Goal: Task Accomplishment & Management: Manage account settings

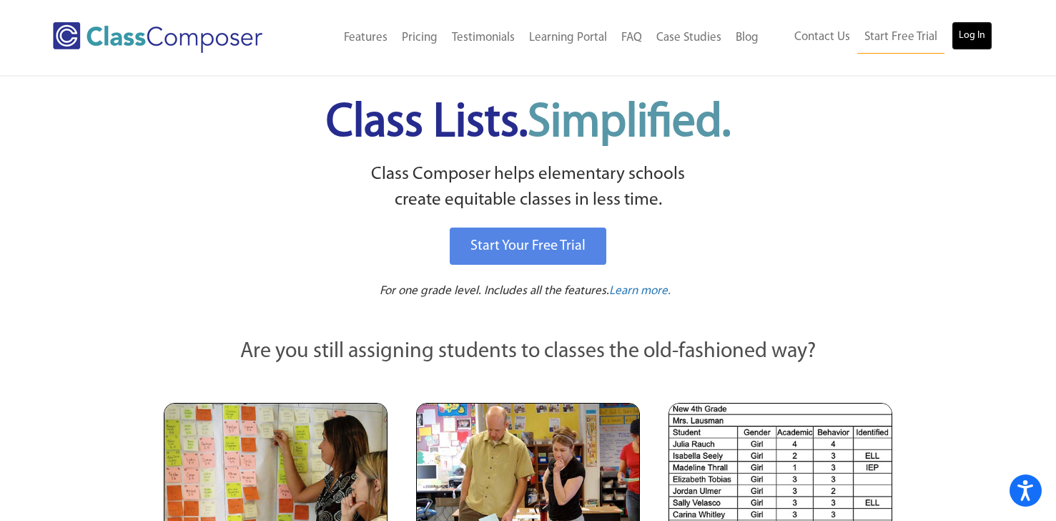
click at [964, 41] on link "Log In" at bounding box center [972, 35] width 41 height 29
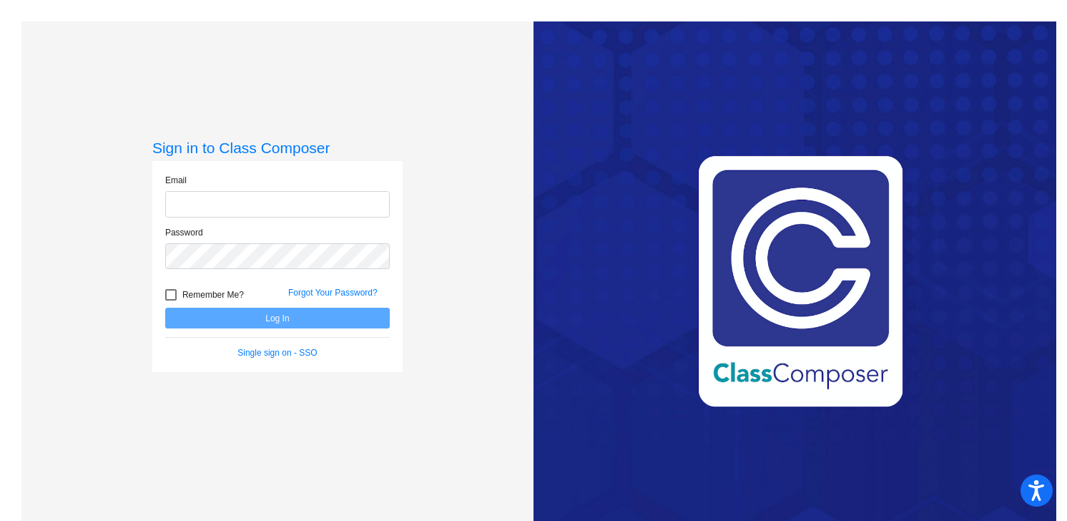
type input "[EMAIL_ADDRESS][DOMAIN_NAME]"
click at [250, 323] on button "Log In" at bounding box center [277, 318] width 225 height 21
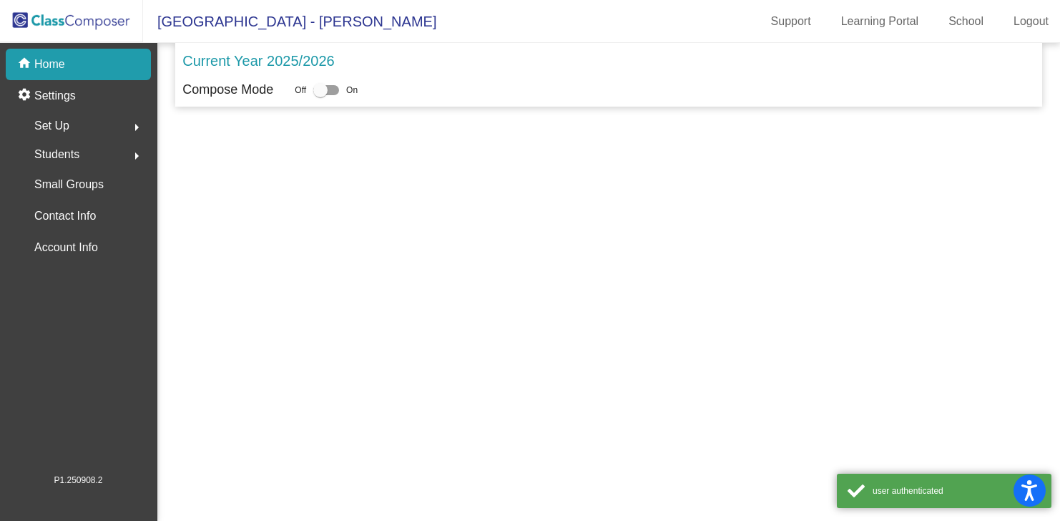
click at [244, 323] on mat-sidenav-content "Current Year 2025/2026 Compose Mode Off On" at bounding box center [608, 282] width 903 height 478
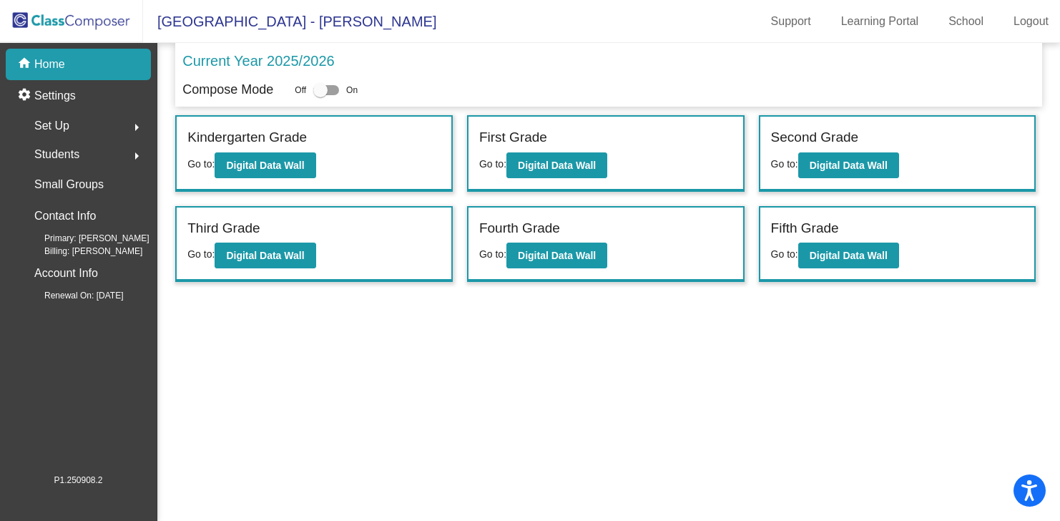
click at [323, 90] on div at bounding box center [320, 90] width 14 height 14
click at [320, 95] on input "checkbox" at bounding box center [320, 95] width 1 height 1
checkbox input "true"
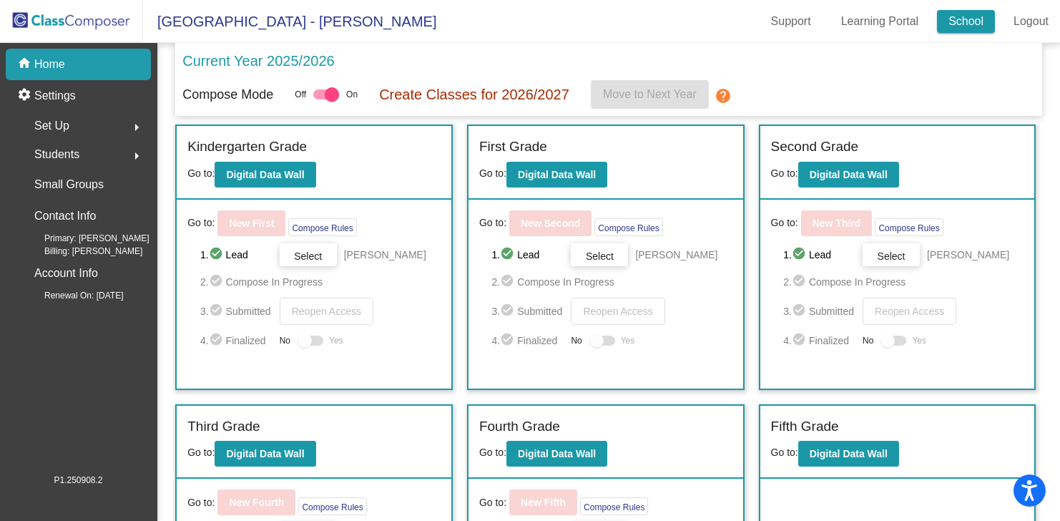
click at [959, 24] on link "School" at bounding box center [966, 21] width 58 height 23
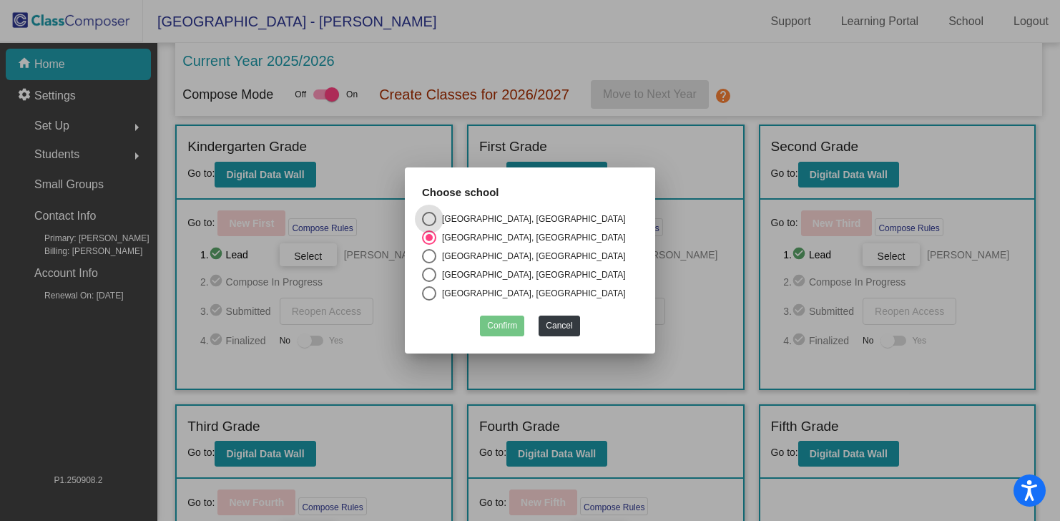
click at [446, 253] on div "[GEOGRAPHIC_DATA], [GEOGRAPHIC_DATA]" at bounding box center [531, 256] width 190 height 13
click at [429, 263] on input "[GEOGRAPHIC_DATA], [GEOGRAPHIC_DATA]" at bounding box center [428, 263] width 1 height 1
radio input "true"
click at [496, 319] on button "Confirm" at bounding box center [502, 325] width 44 height 21
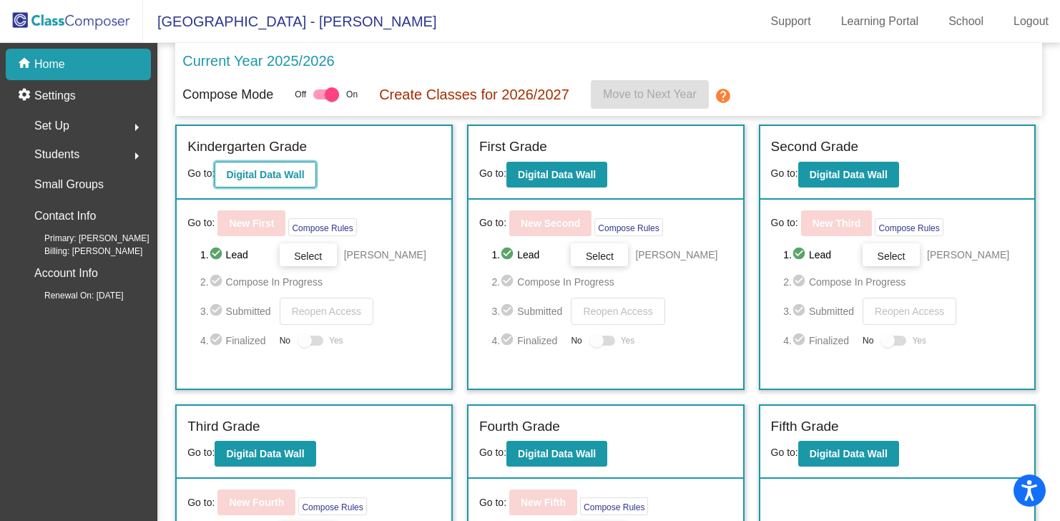
click at [266, 179] on b "Digital Data Wall" at bounding box center [265, 174] width 78 height 11
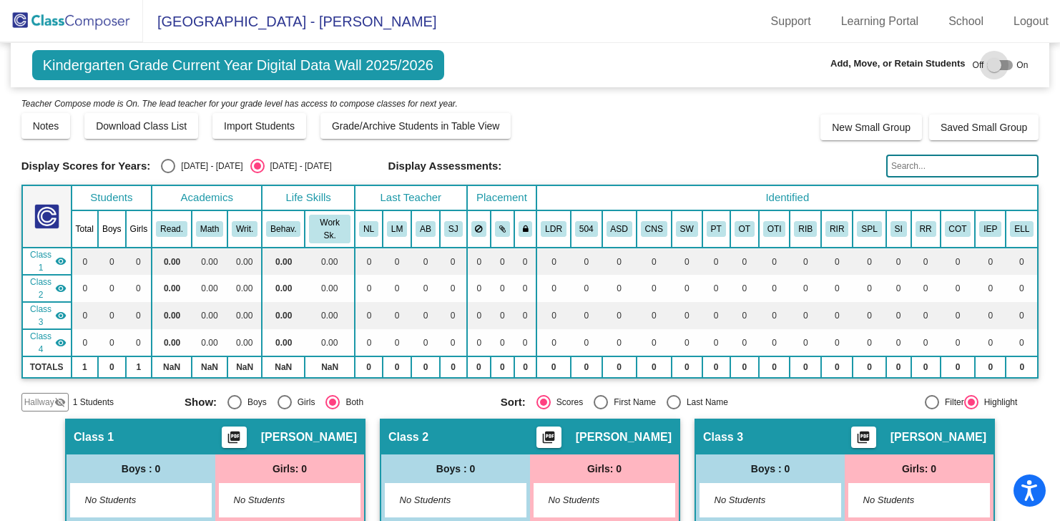
click at [995, 62] on div at bounding box center [994, 65] width 14 height 14
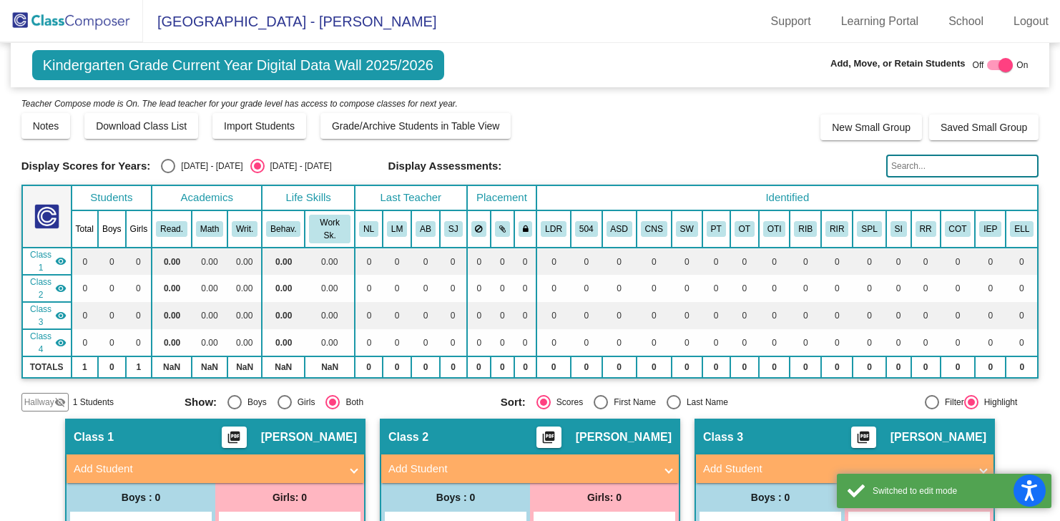
click at [999, 62] on div at bounding box center [1006, 65] width 14 height 14
checkbox input "false"
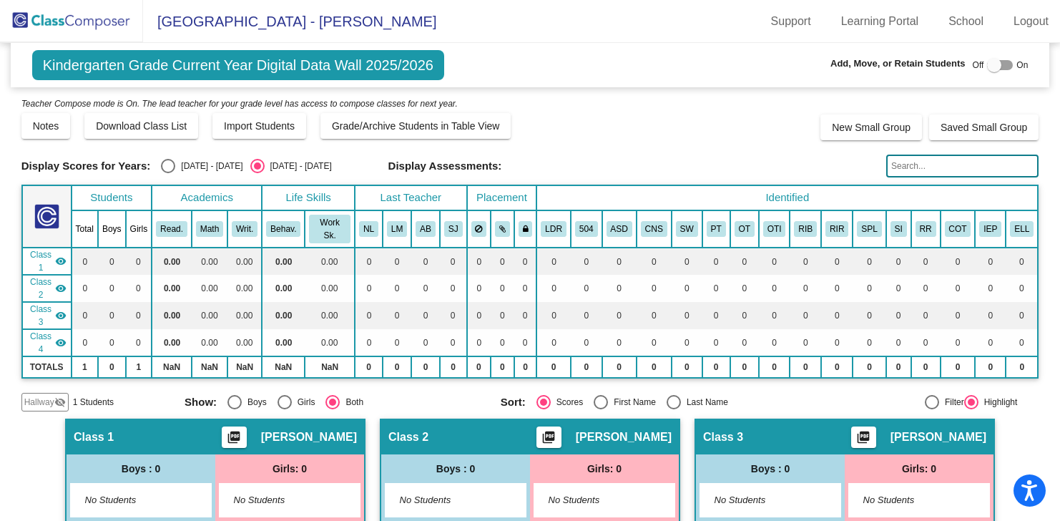
click at [40, 19] on img at bounding box center [71, 21] width 143 height 42
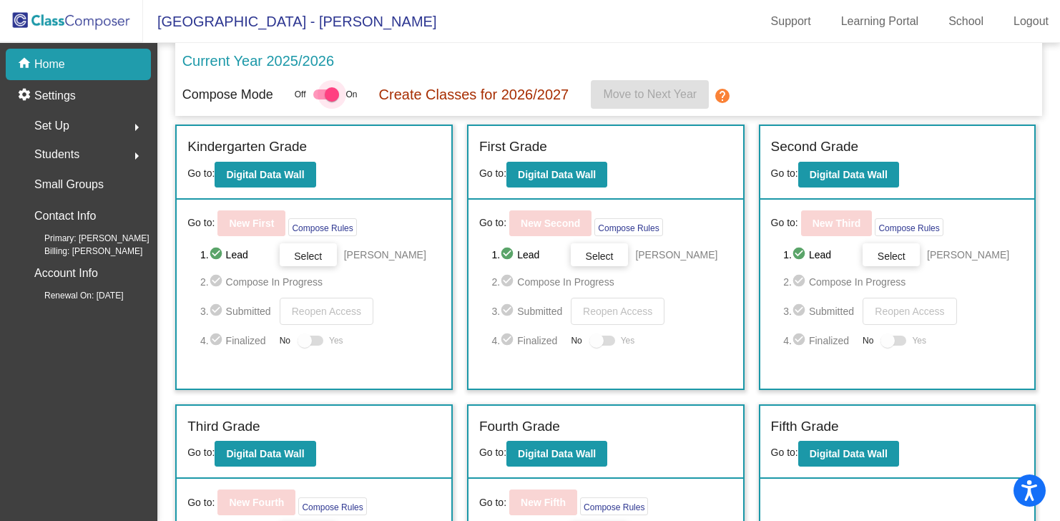
click at [330, 100] on div at bounding box center [332, 94] width 14 height 14
click at [320, 100] on input "checkbox" at bounding box center [320, 99] width 1 height 1
checkbox input "false"
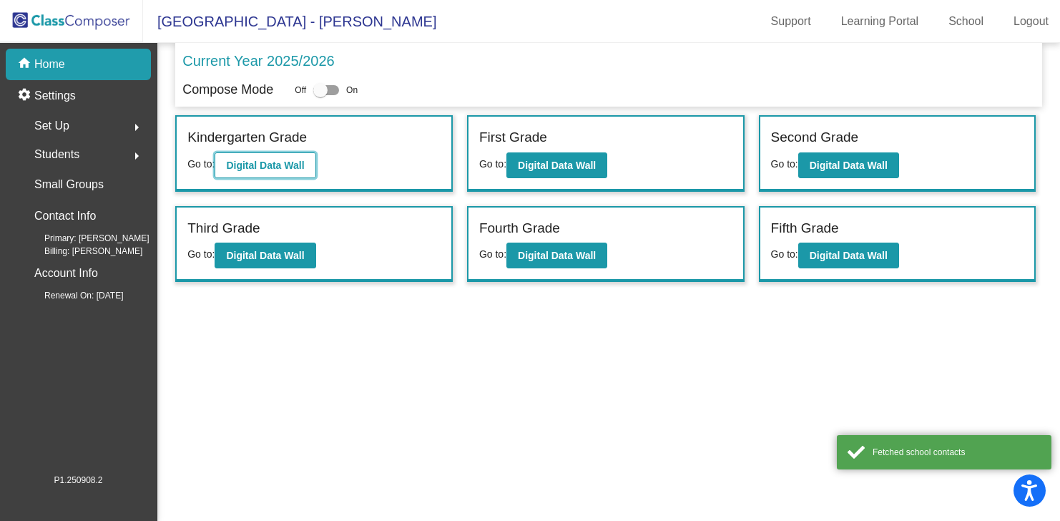
click at [278, 161] on b "Digital Data Wall" at bounding box center [265, 165] width 78 height 11
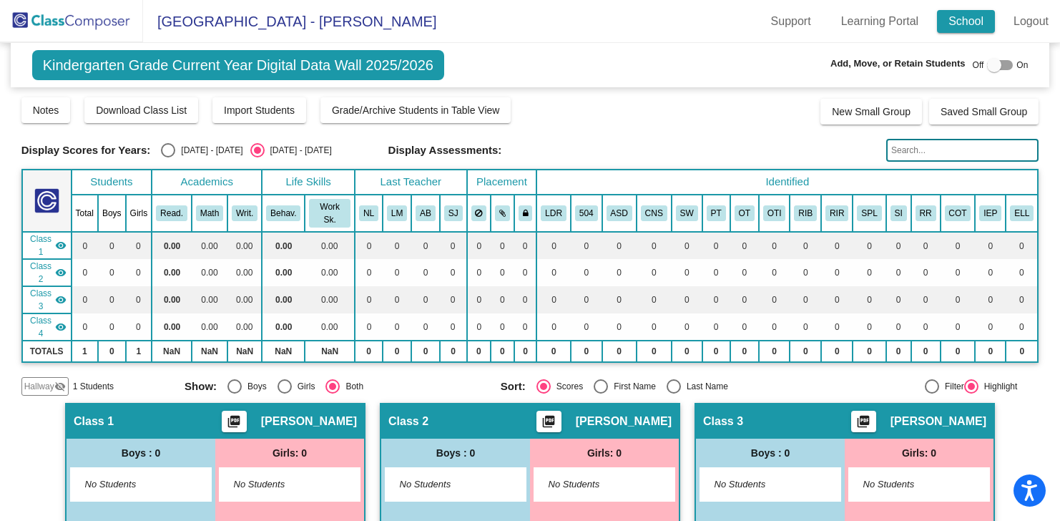
click at [949, 29] on link "School" at bounding box center [966, 21] width 58 height 23
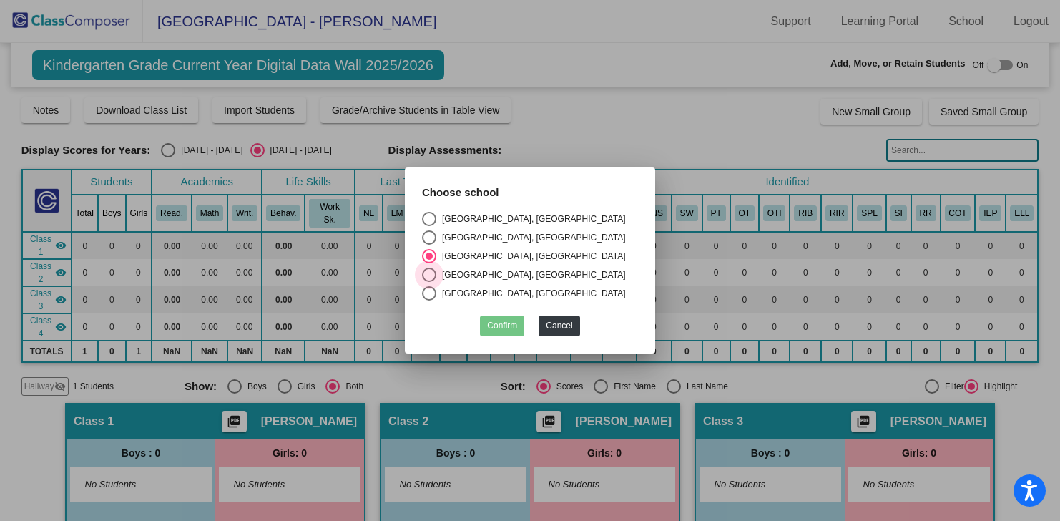
click at [461, 273] on div "[GEOGRAPHIC_DATA], [GEOGRAPHIC_DATA]" at bounding box center [531, 274] width 190 height 13
click at [429, 282] on input "[GEOGRAPHIC_DATA], [GEOGRAPHIC_DATA]" at bounding box center [428, 282] width 1 height 1
radio input "true"
click at [506, 320] on button "Confirm" at bounding box center [502, 325] width 44 height 21
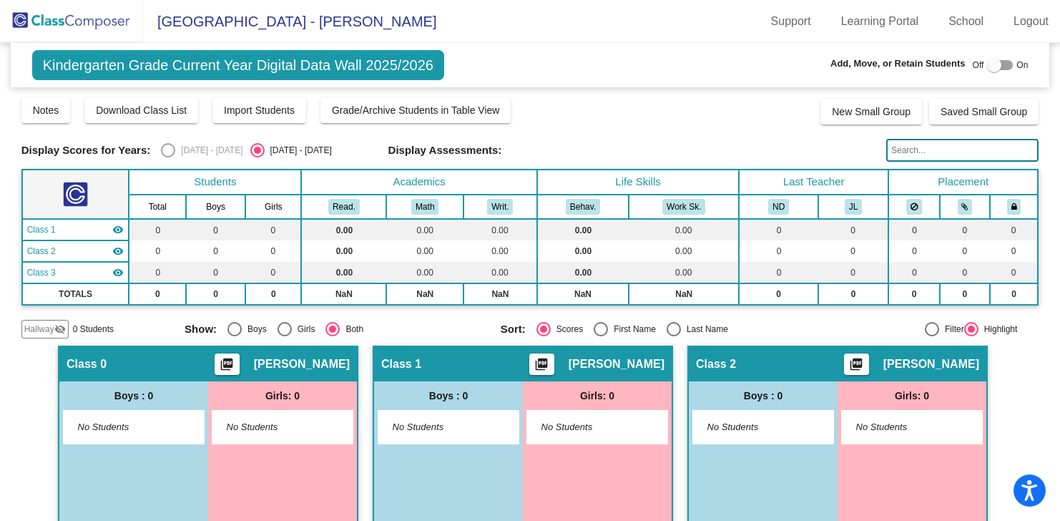
click at [165, 152] on div "Select an option" at bounding box center [168, 150] width 14 height 14
click at [165, 151] on div "Select an option" at bounding box center [168, 150] width 14 height 14
click at [887, 21] on link "Learning Portal" at bounding box center [880, 21] width 101 height 23
click at [804, 25] on link "Support" at bounding box center [791, 21] width 63 height 23
click at [980, 14] on link "School" at bounding box center [966, 21] width 58 height 23
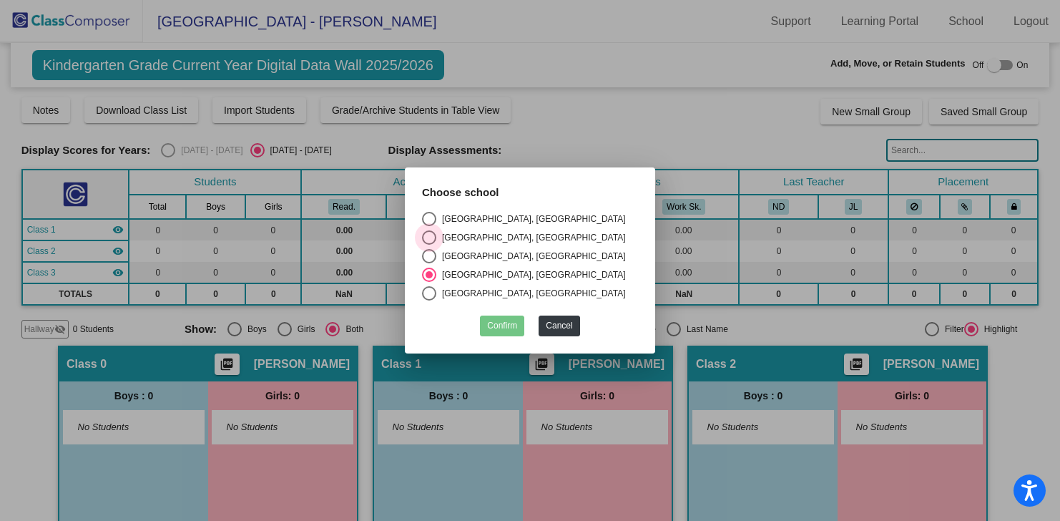
click at [524, 238] on div "[GEOGRAPHIC_DATA], [GEOGRAPHIC_DATA]" at bounding box center [531, 237] width 190 height 13
click at [429, 245] on input "[GEOGRAPHIC_DATA], [GEOGRAPHIC_DATA]" at bounding box center [428, 245] width 1 height 1
radio input "true"
click at [507, 320] on button "Confirm" at bounding box center [502, 325] width 44 height 21
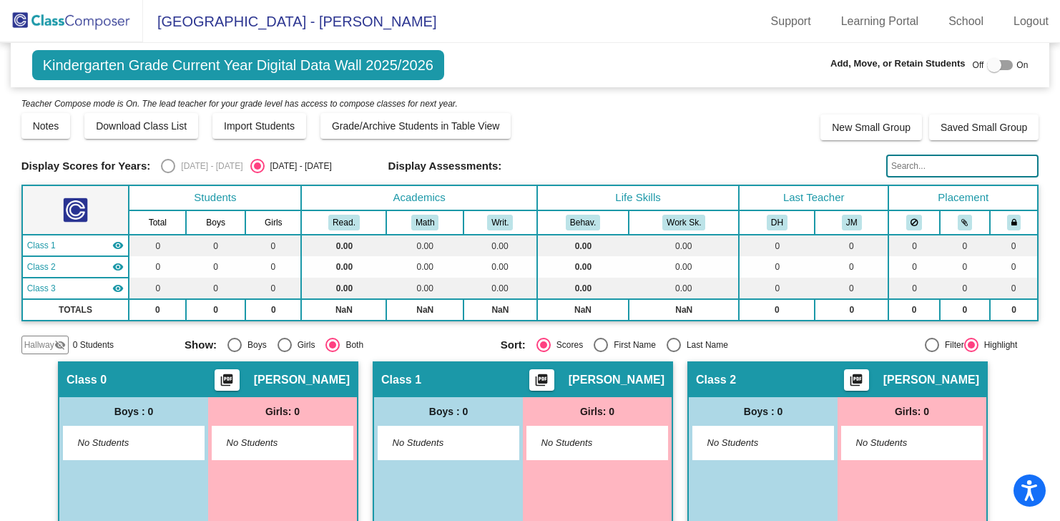
click at [62, 29] on img at bounding box center [71, 21] width 143 height 42
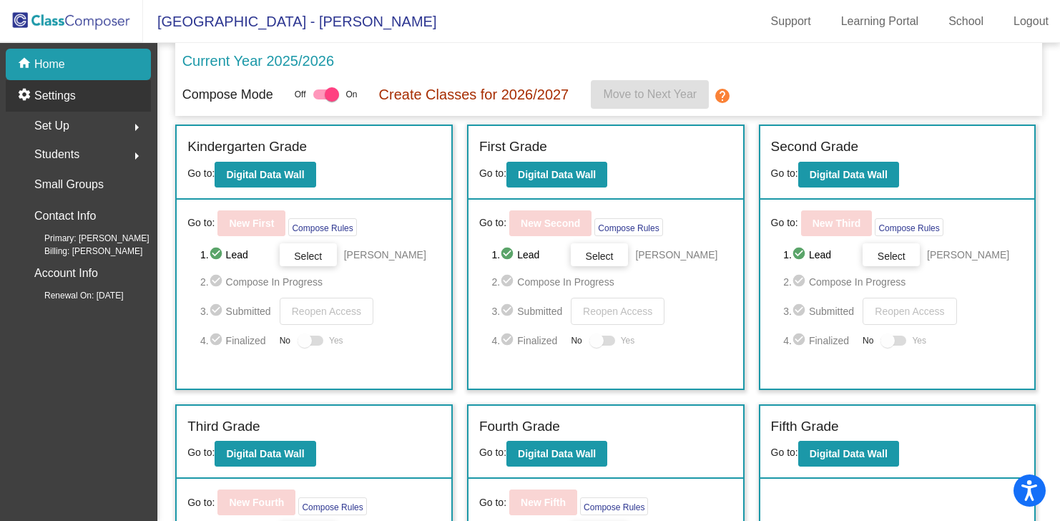
click at [22, 97] on mat-icon "settings" at bounding box center [25, 95] width 17 height 17
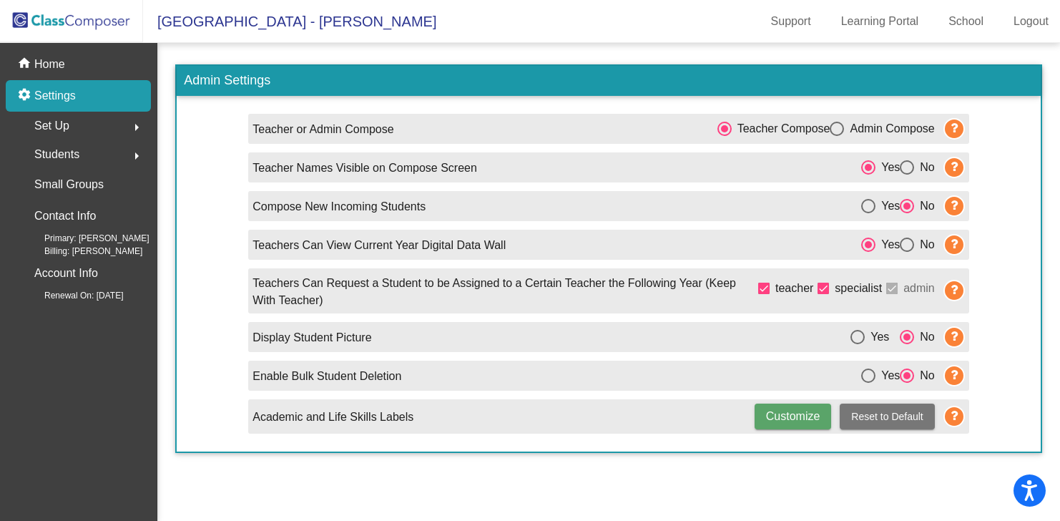
click at [74, 117] on div "Set Up arrow_right" at bounding box center [82, 126] width 137 height 29
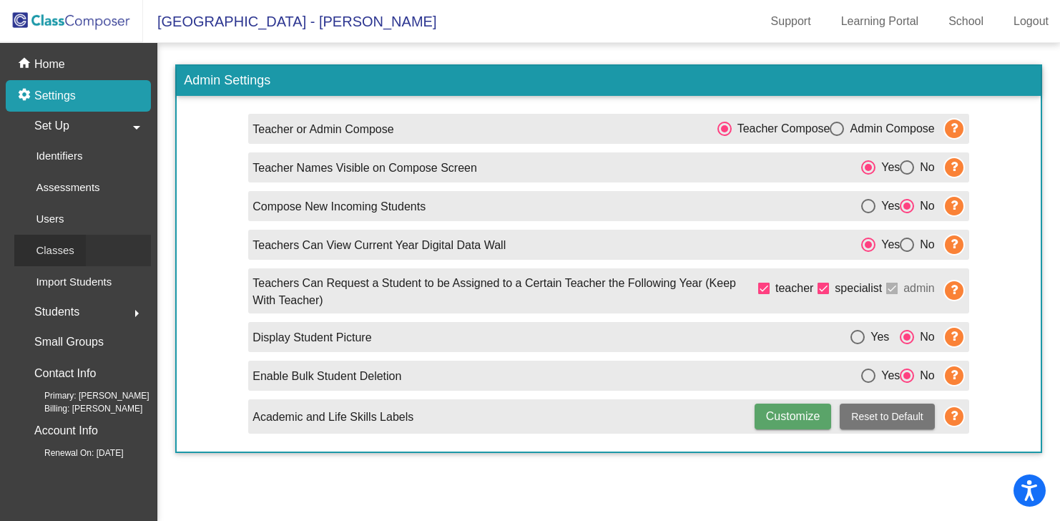
click at [64, 244] on p "Classes" at bounding box center [55, 250] width 38 height 17
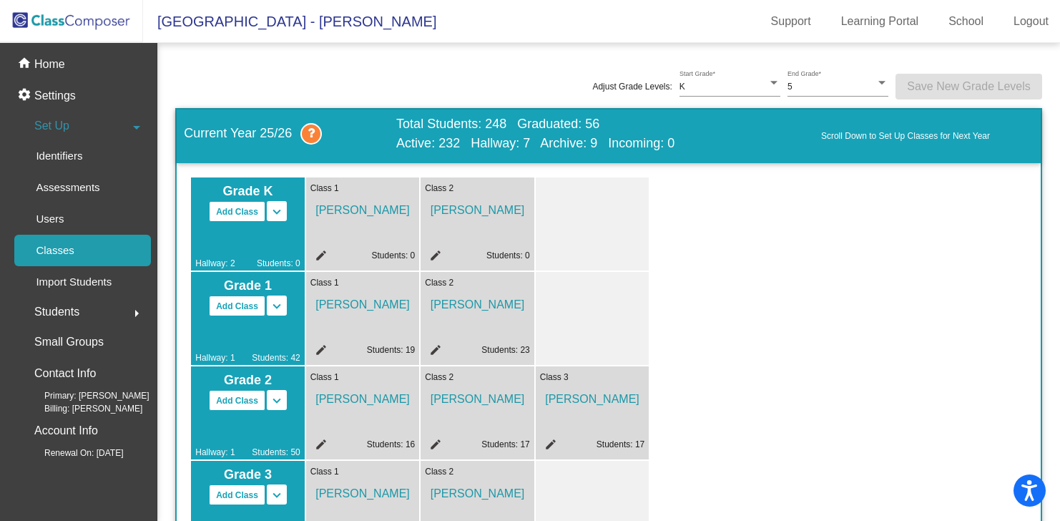
click at [71, 390] on span "Primary: [PERSON_NAME]" at bounding box center [85, 395] width 128 height 13
click at [78, 375] on p "Contact Info" at bounding box center [65, 373] width 62 height 20
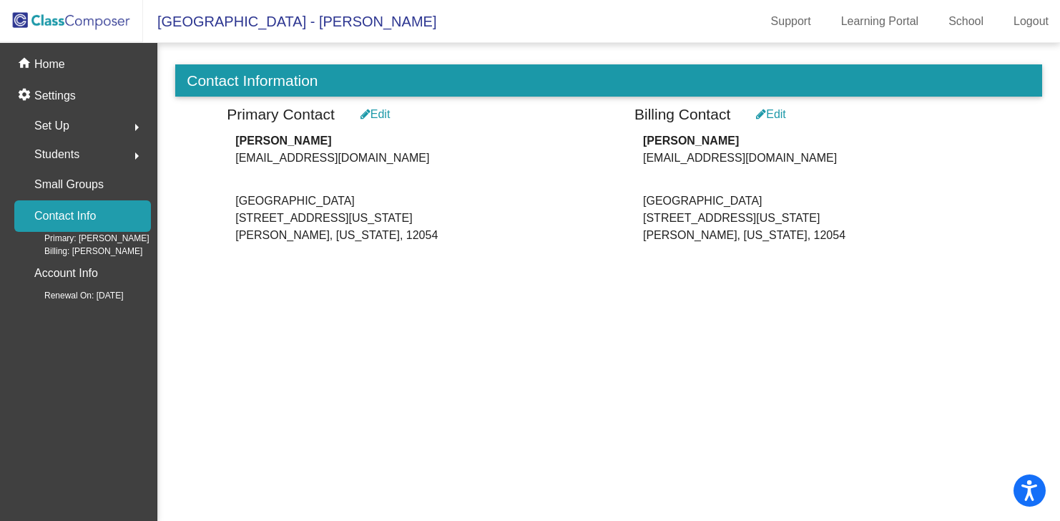
click at [381, 117] on div "Edit" at bounding box center [376, 114] width 30 height 17
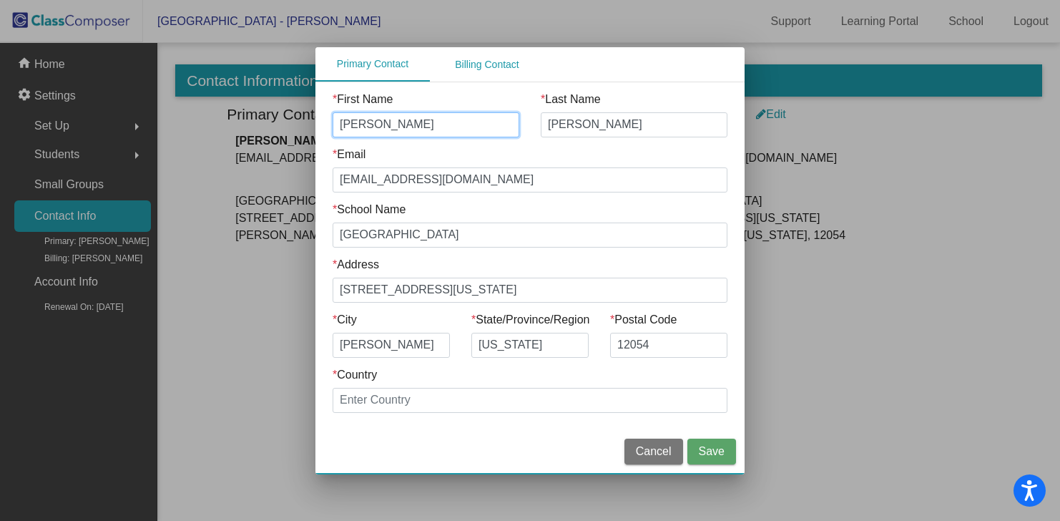
drag, startPoint x: 378, startPoint y: 133, endPoint x: 280, endPoint y: 129, distance: 98.1
click at [280, 129] on div "Primary Contact Billing Contact * First Name [PERSON_NAME] * Last Name [PERSON_…" at bounding box center [530, 260] width 1060 height 521
type input "[PERSON_NAME]"
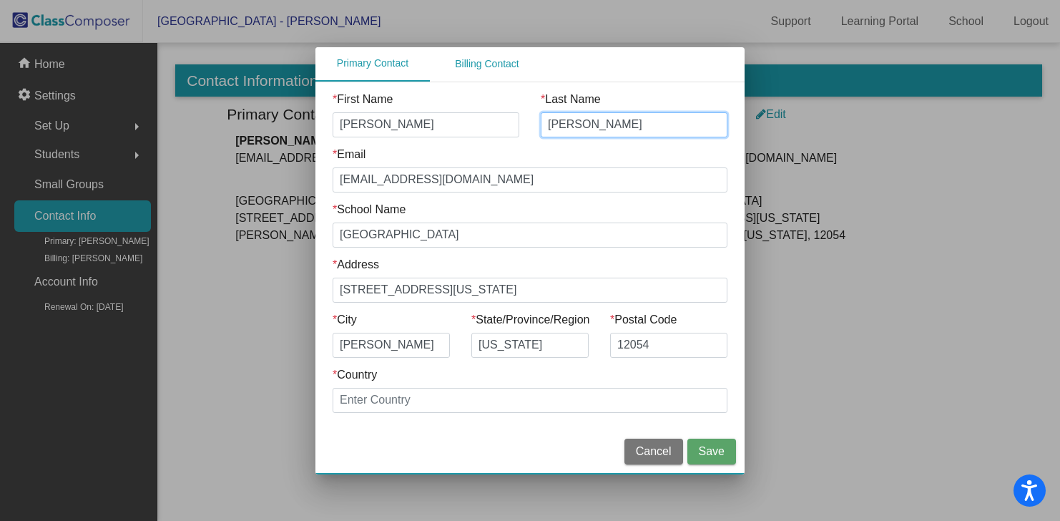
type input "[PERSON_NAME]"
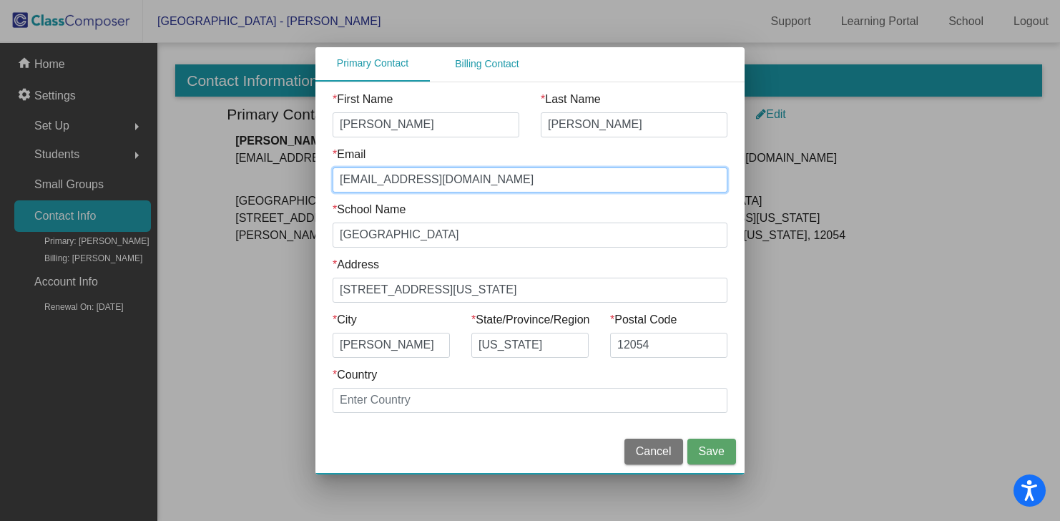
click at [376, 178] on input "[EMAIL_ADDRESS][DOMAIN_NAME]" at bounding box center [530, 179] width 395 height 25
type input "[EMAIL_ADDRESS][DOMAIN_NAME]"
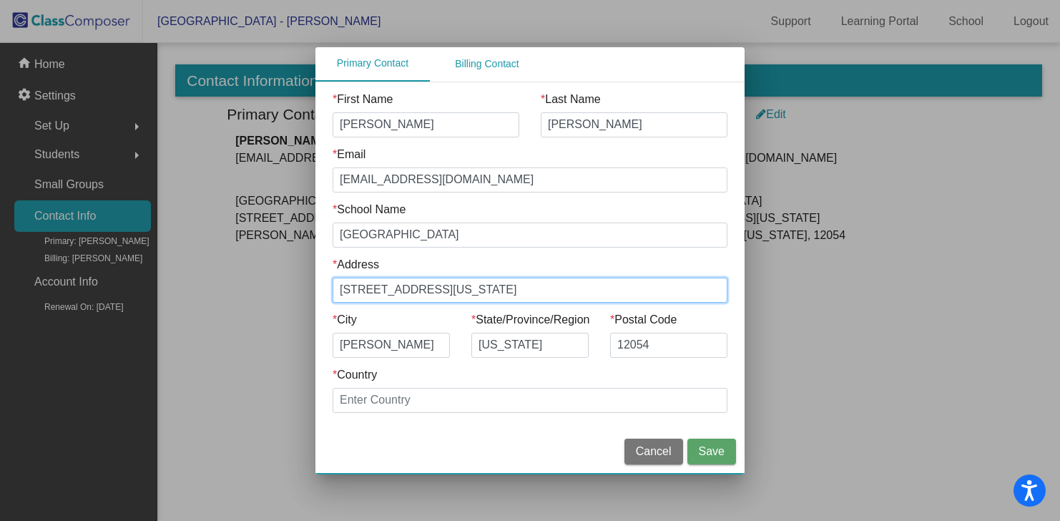
drag, startPoint x: 452, startPoint y: 286, endPoint x: 179, endPoint y: 268, distance: 273.9
click at [179, 268] on div "Primary Contact Billing Contact * First Name [PERSON_NAME] * Last Name [PERSON_…" at bounding box center [530, 260] width 1060 height 521
paste input "1 [PERSON_NAME]"
type input "[STREET_ADDRESS][PERSON_NAME]"
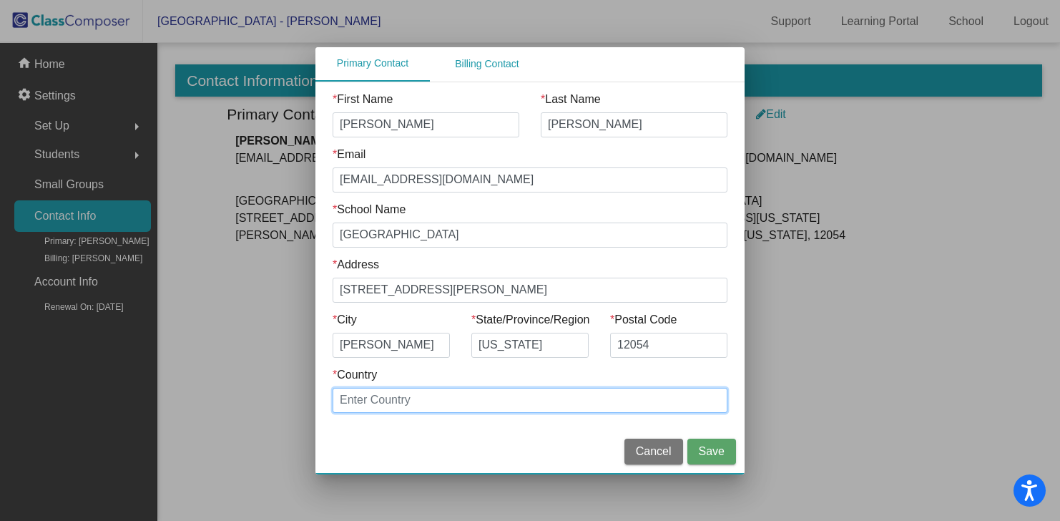
click at [351, 401] on input "* Country" at bounding box center [530, 400] width 395 height 25
type input "[GEOGRAPHIC_DATA]"
click at [715, 451] on span "Save" at bounding box center [712, 451] width 26 height 12
click at [501, 57] on div "Billing Contact" at bounding box center [487, 63] width 64 height 15
click at [399, 66] on div "Primary Contact" at bounding box center [373, 63] width 72 height 15
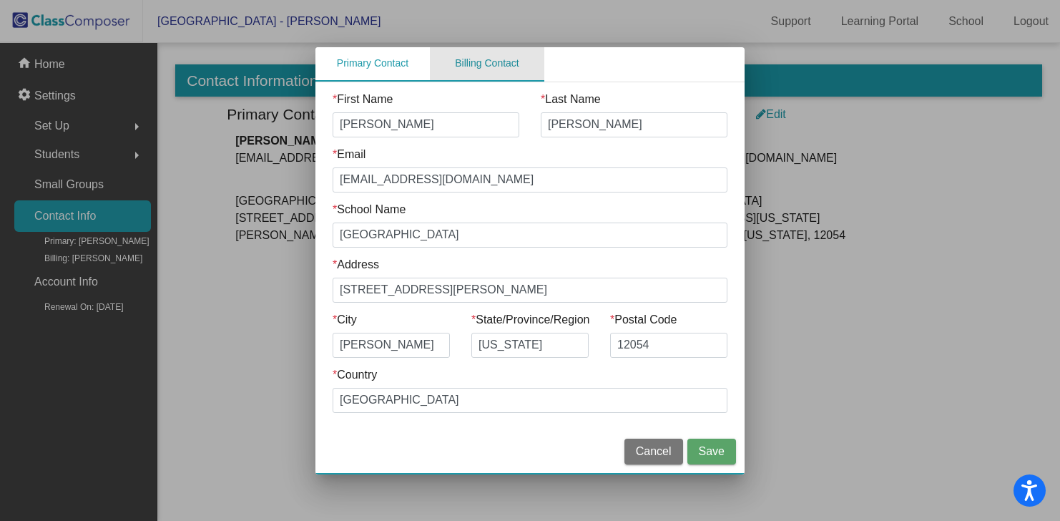
click at [474, 67] on div "Billing Contact" at bounding box center [487, 63] width 64 height 15
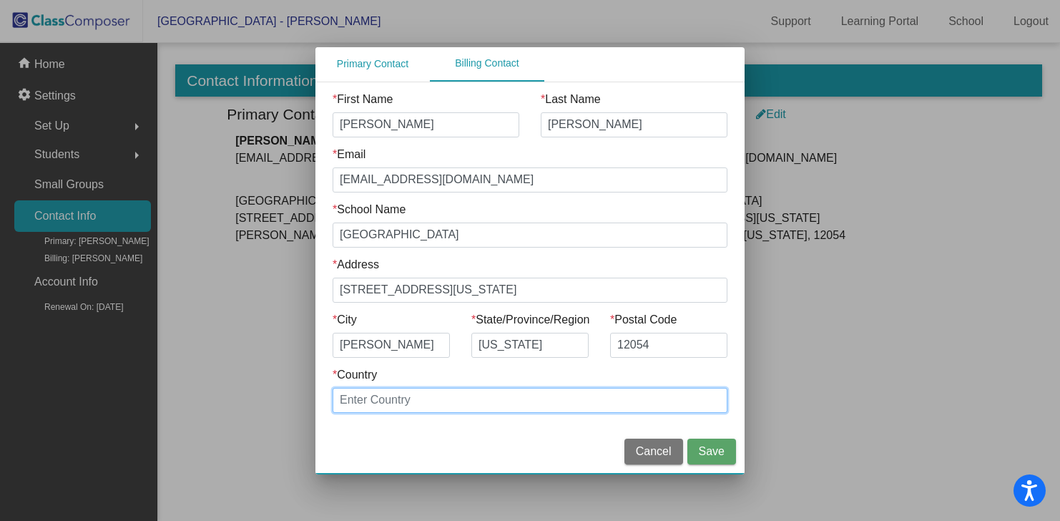
click at [398, 394] on input "* Country" at bounding box center [530, 400] width 395 height 25
type input "[GEOGRAPHIC_DATA]"
click at [711, 459] on button "Save" at bounding box center [711, 451] width 49 height 26
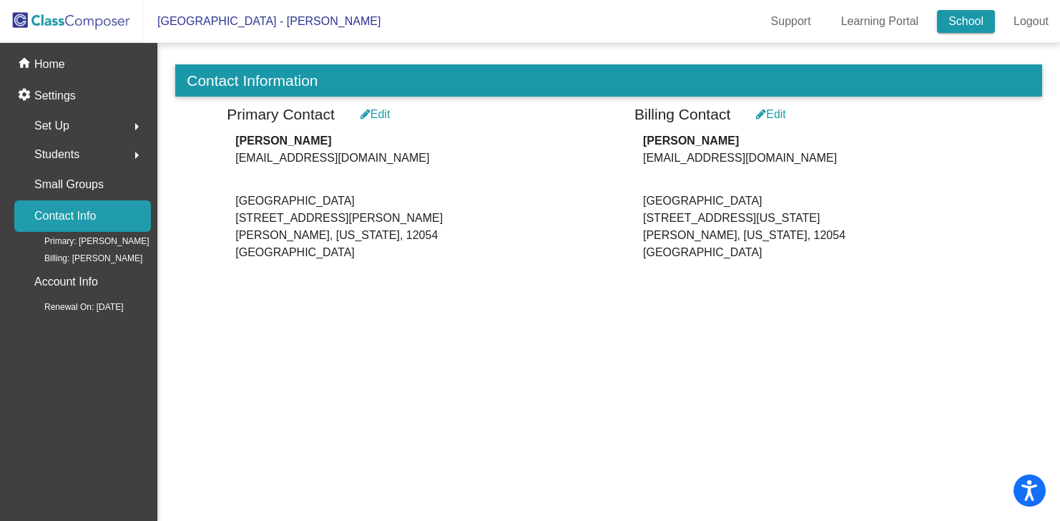
click at [993, 20] on link "School" at bounding box center [966, 21] width 58 height 23
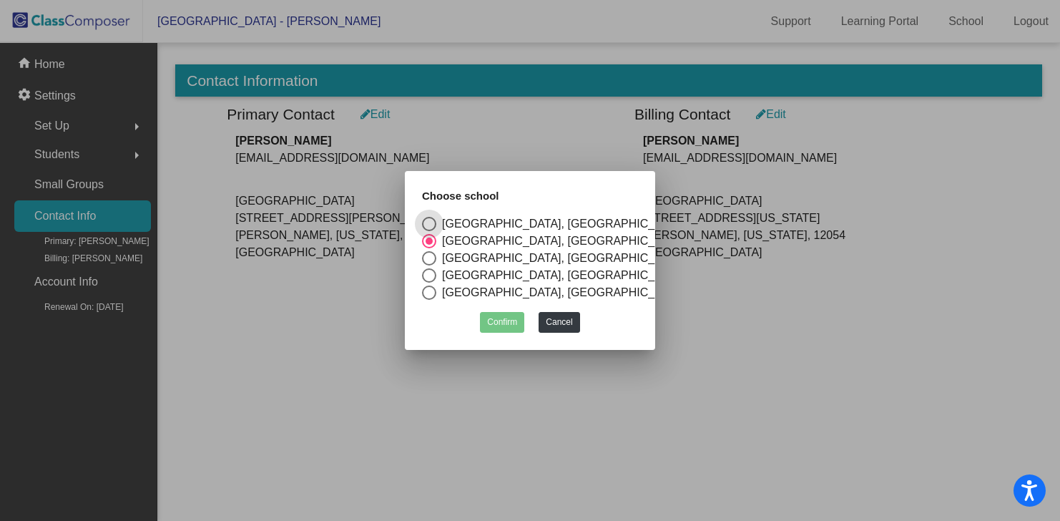
click at [464, 258] on div "[GEOGRAPHIC_DATA], [GEOGRAPHIC_DATA]" at bounding box center [561, 258] width 250 height 17
click at [429, 265] on input "[GEOGRAPHIC_DATA], [GEOGRAPHIC_DATA]" at bounding box center [428, 265] width 1 height 1
radio input "true"
click at [504, 318] on button "Confirm" at bounding box center [502, 322] width 44 height 21
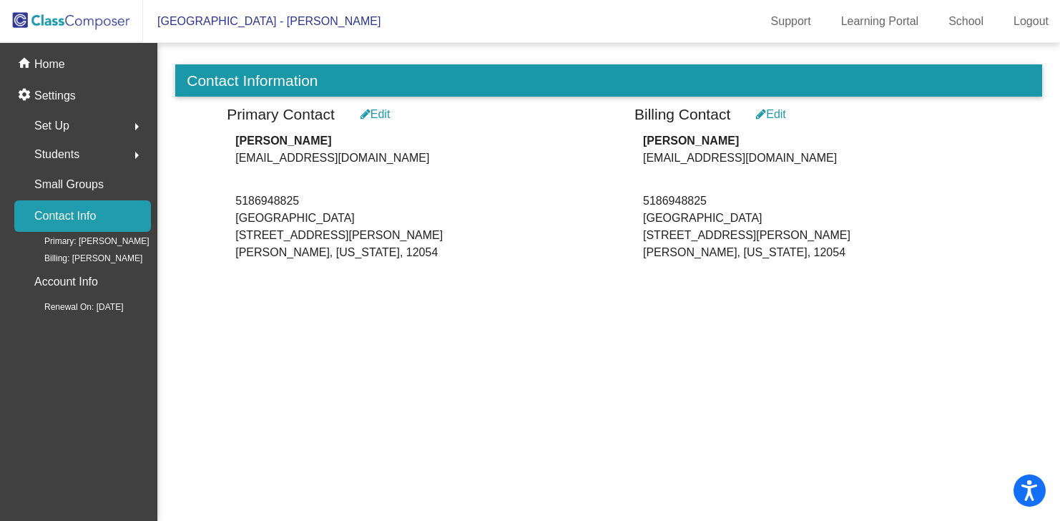
click at [773, 113] on div "Edit" at bounding box center [771, 114] width 30 height 17
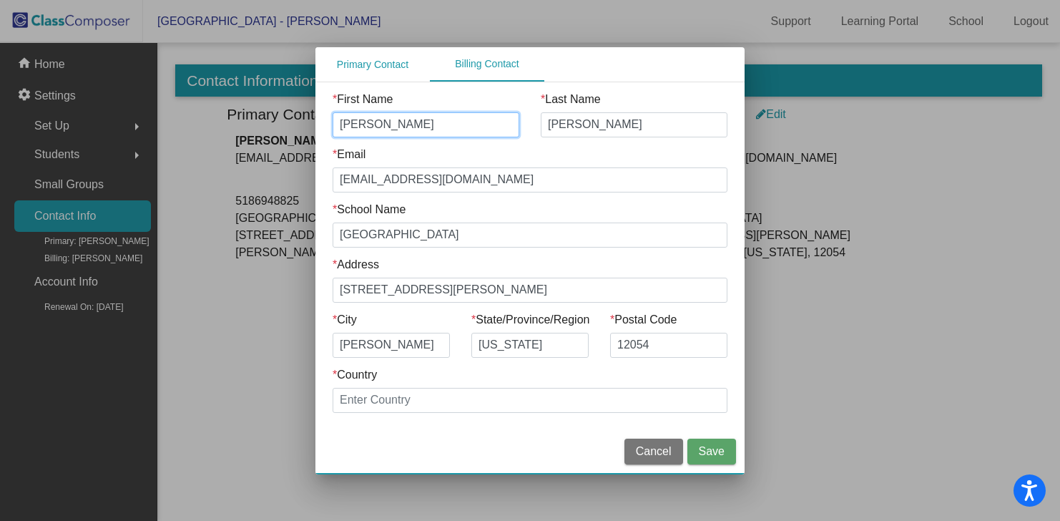
drag, startPoint x: 379, startPoint y: 123, endPoint x: 263, endPoint y: 123, distance: 116.6
click at [263, 123] on div "Primary Contact Billing Contact * First Name [PERSON_NAME] * Last Name [PERSON_…" at bounding box center [530, 260] width 1060 height 521
type input "[PERSON_NAME]"
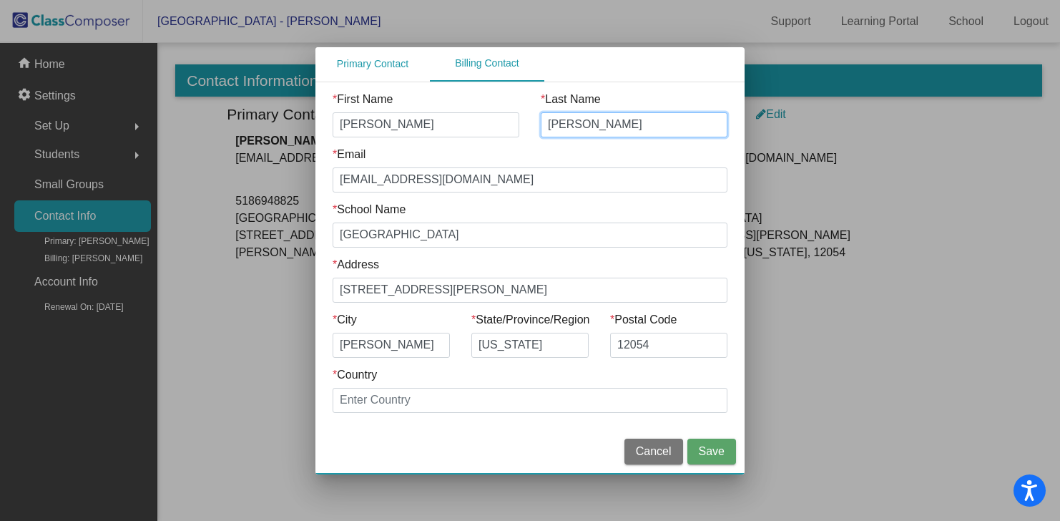
type input "[PERSON_NAME]"
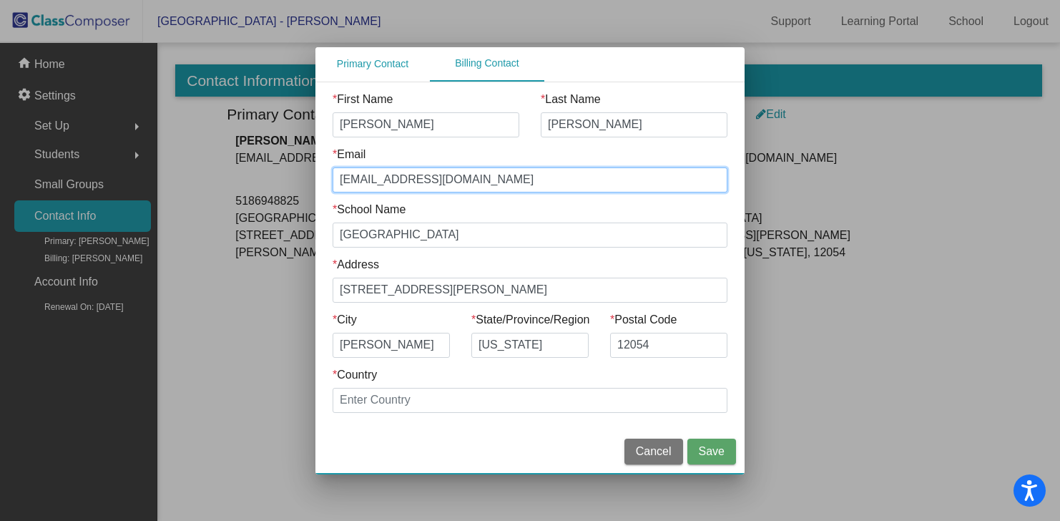
click at [379, 181] on input "[EMAIL_ADDRESS][DOMAIN_NAME]" at bounding box center [530, 179] width 395 height 25
type input "[EMAIL_ADDRESS][DOMAIN_NAME]"
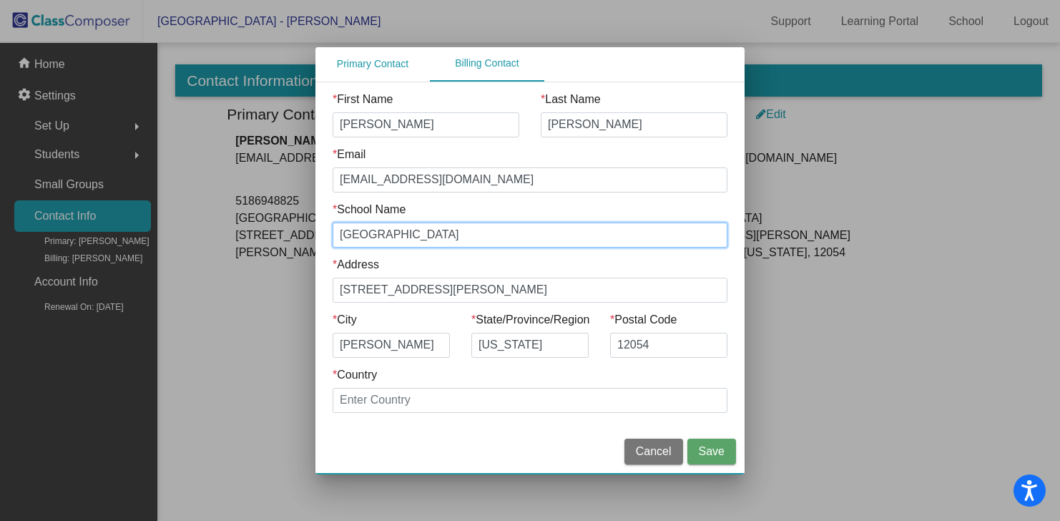
drag, startPoint x: 451, startPoint y: 237, endPoint x: 255, endPoint y: 228, distance: 196.9
click at [255, 228] on div "Primary Contact Billing Contact * First Name [PERSON_NAME] * Last Name [PERSON_…" at bounding box center [530, 260] width 1060 height 521
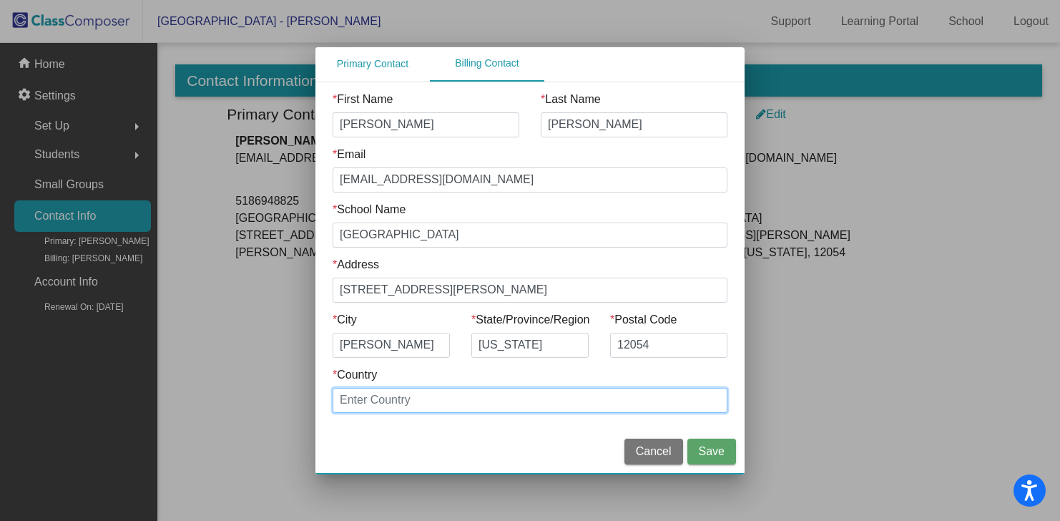
click at [383, 403] on input "* Country" at bounding box center [530, 400] width 395 height 25
type input "[GEOGRAPHIC_DATA]"
click at [708, 450] on span "Save" at bounding box center [712, 451] width 26 height 12
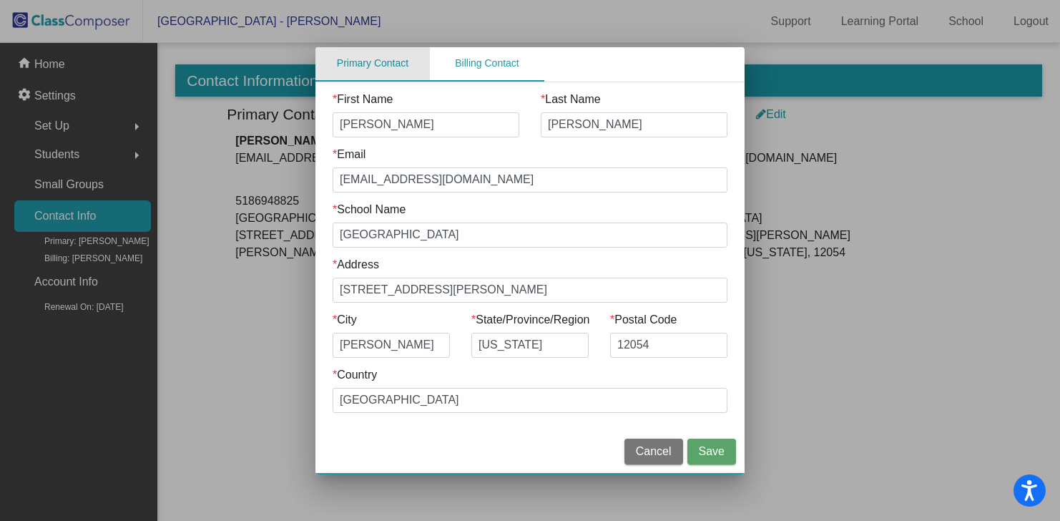
click at [366, 66] on div "Primary Contact" at bounding box center [373, 63] width 72 height 15
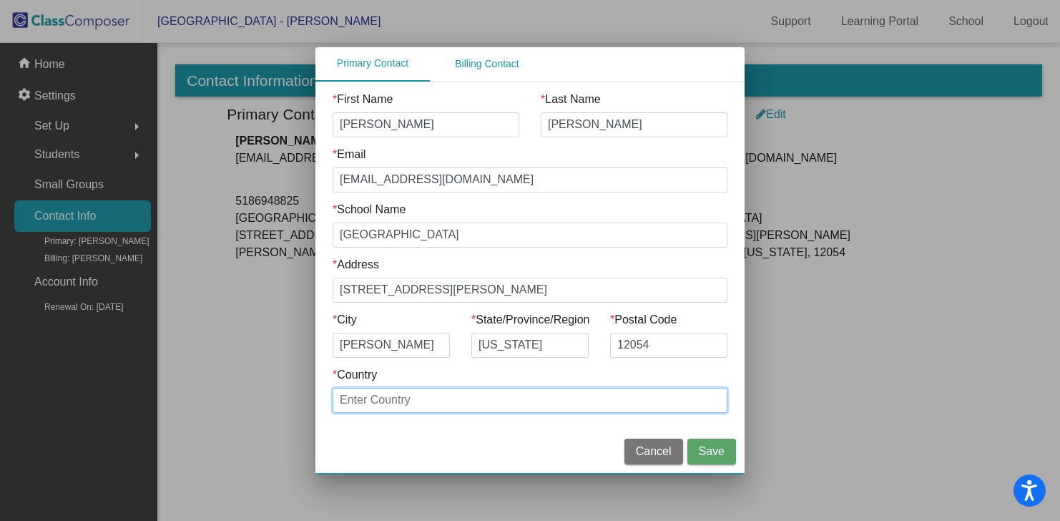
click at [459, 405] on input "* Country" at bounding box center [530, 400] width 395 height 25
type input "[GEOGRAPHIC_DATA]"
click at [705, 446] on span "Save" at bounding box center [712, 451] width 26 height 12
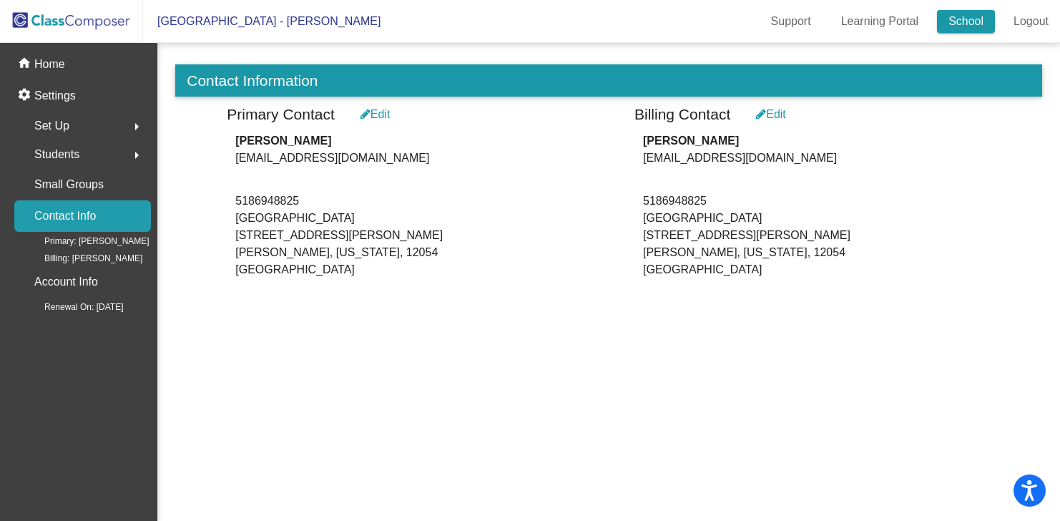
click at [966, 23] on link "School" at bounding box center [966, 21] width 58 height 23
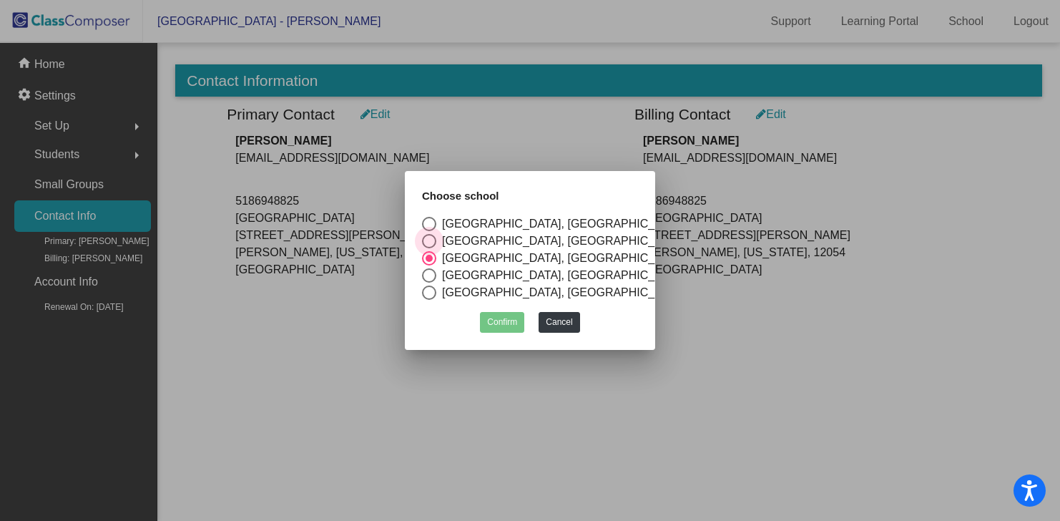
click at [474, 237] on div "[GEOGRAPHIC_DATA], [GEOGRAPHIC_DATA]" at bounding box center [561, 240] width 250 height 17
click at [429, 248] on input "[GEOGRAPHIC_DATA], [GEOGRAPHIC_DATA]" at bounding box center [428, 248] width 1 height 1
radio input "true"
click at [505, 318] on button "Confirm" at bounding box center [502, 322] width 44 height 21
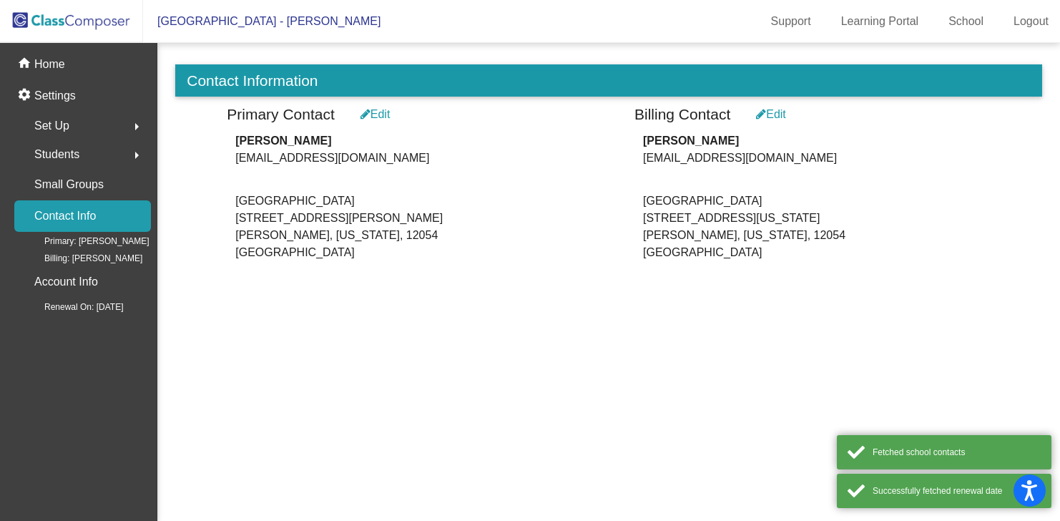
click at [778, 114] on div "Edit" at bounding box center [771, 114] width 30 height 17
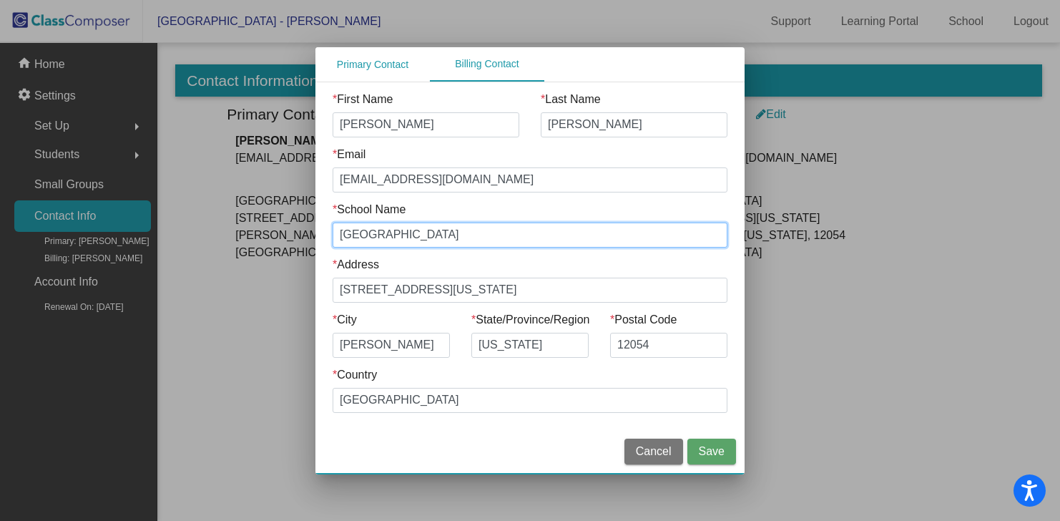
drag, startPoint x: 512, startPoint y: 234, endPoint x: 200, endPoint y: 234, distance: 312.6
click at [200, 234] on div "Primary Contact Billing Contact * First Name [PERSON_NAME] * Last Name [PERSON_…" at bounding box center [530, 260] width 1060 height 521
type input "[GEOGRAPHIC_DATA]"
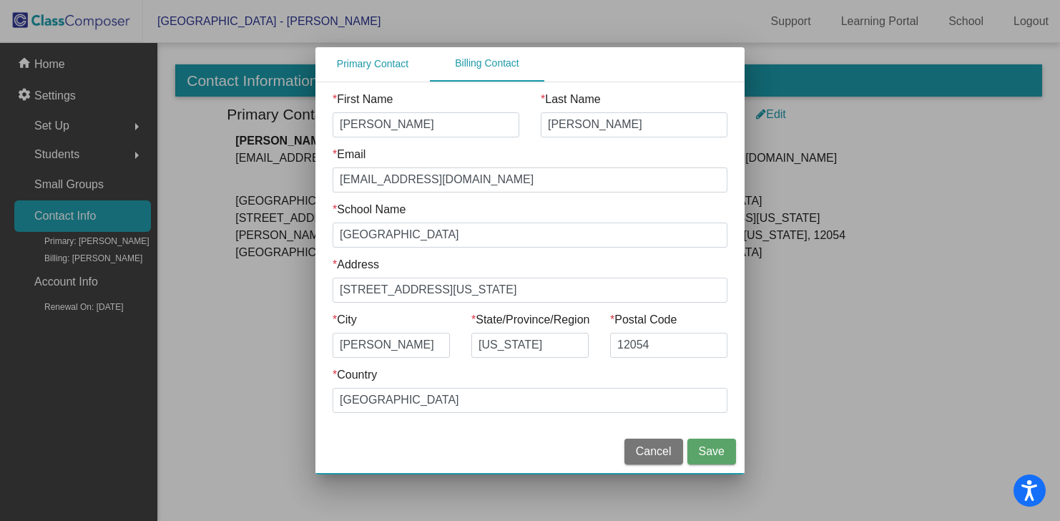
click at [712, 451] on span "Save" at bounding box center [712, 451] width 26 height 12
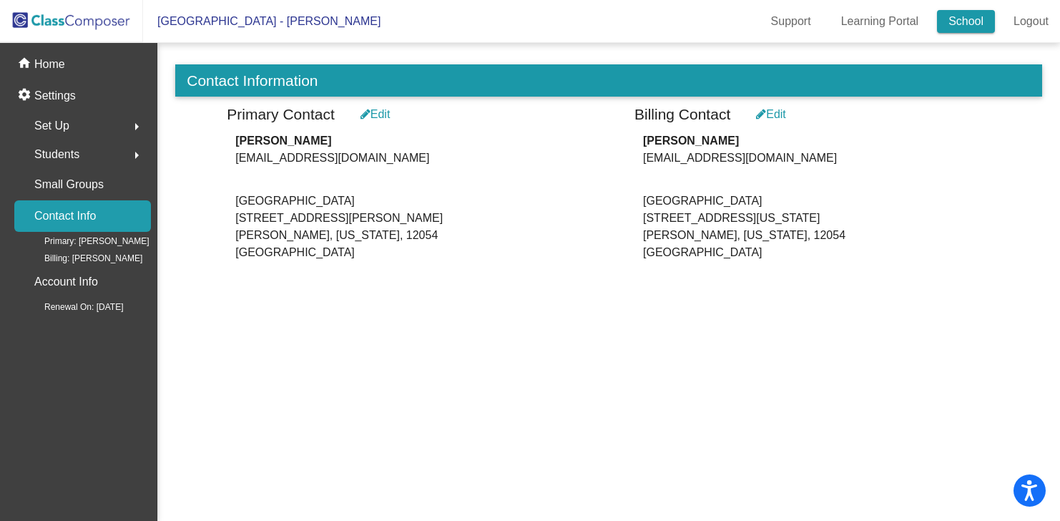
click at [966, 18] on link "School" at bounding box center [966, 21] width 58 height 23
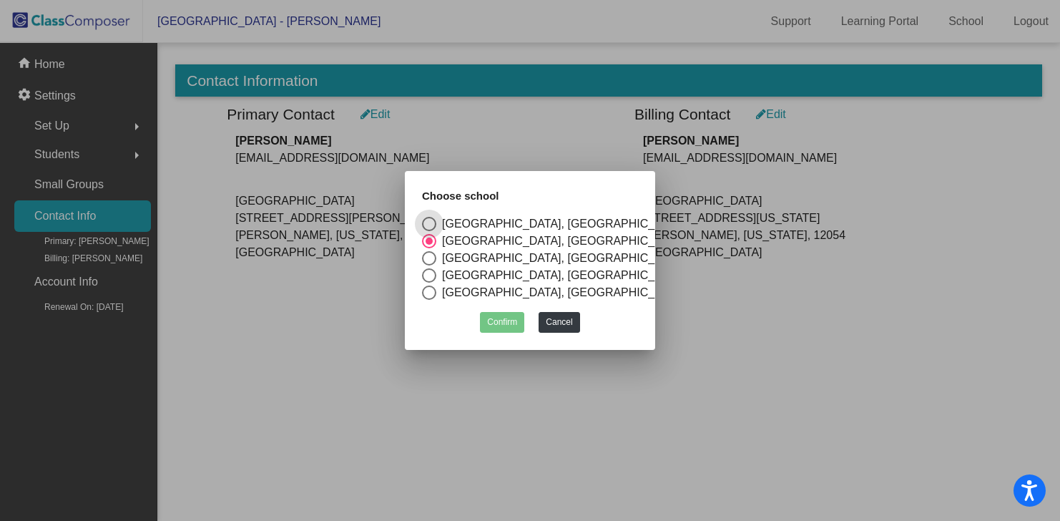
click at [447, 255] on div "[GEOGRAPHIC_DATA], [GEOGRAPHIC_DATA]" at bounding box center [561, 258] width 250 height 17
click at [429, 265] on input "[GEOGRAPHIC_DATA], [GEOGRAPHIC_DATA]" at bounding box center [428, 265] width 1 height 1
radio input "true"
click at [499, 314] on button "Confirm" at bounding box center [502, 322] width 44 height 21
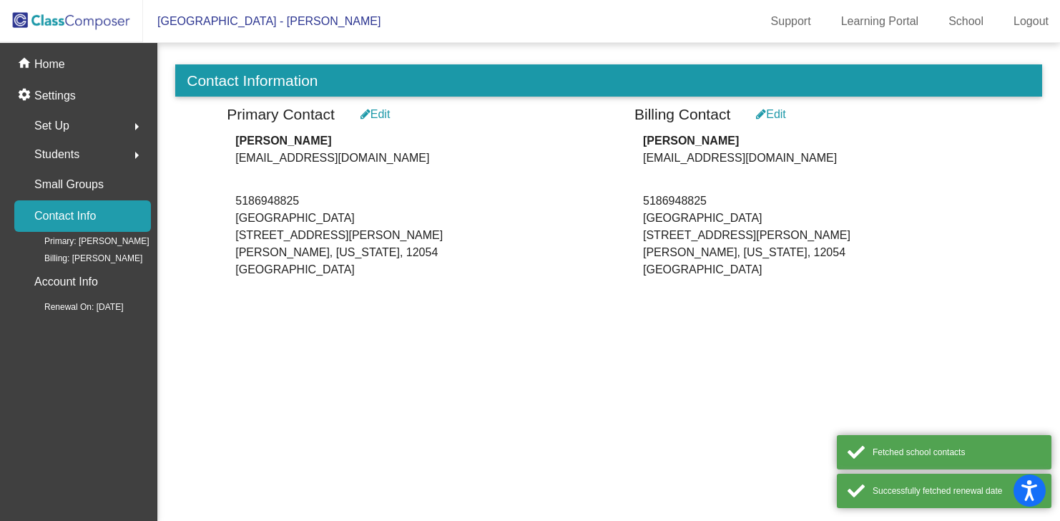
click at [780, 113] on div "Edit" at bounding box center [771, 114] width 30 height 17
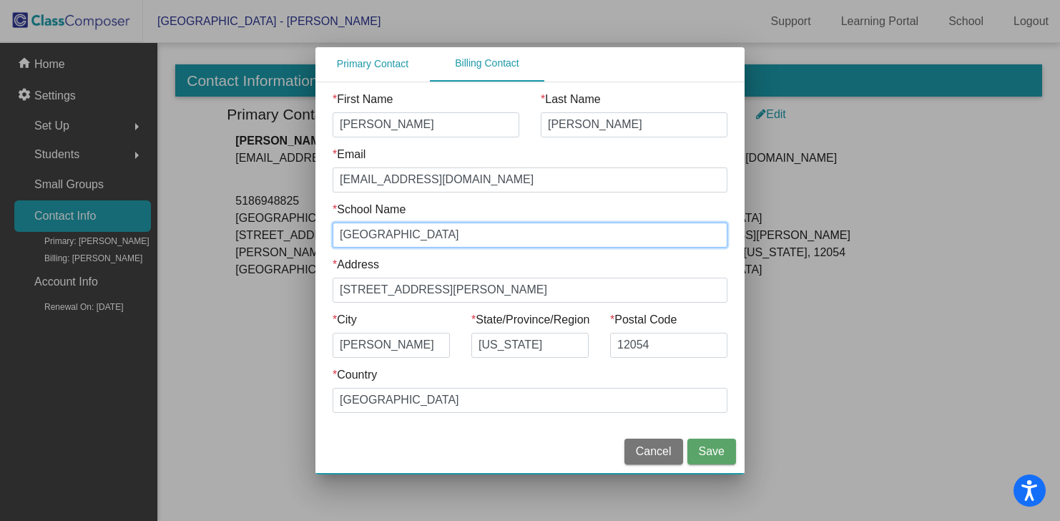
drag, startPoint x: 438, startPoint y: 233, endPoint x: 134, endPoint y: 217, distance: 303.7
click at [134, 217] on div "Primary Contact Billing Contact * First Name [PERSON_NAME] * Last Name [PERSON_…" at bounding box center [530, 260] width 1060 height 521
type input "[GEOGRAPHIC_DATA]"
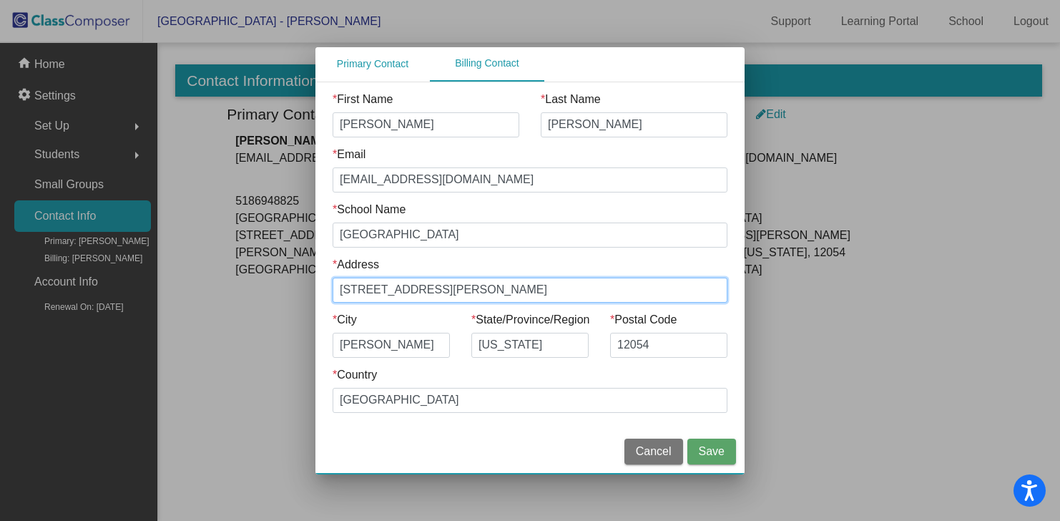
drag, startPoint x: 454, startPoint y: 292, endPoint x: 172, endPoint y: 292, distance: 282.5
click at [172, 292] on div "Primary Contact Billing Contact * First Name [PERSON_NAME] * Last Name [PERSON_…" at bounding box center [530, 260] width 1060 height 521
type input "[STREET_ADDRESS][US_STATE]"
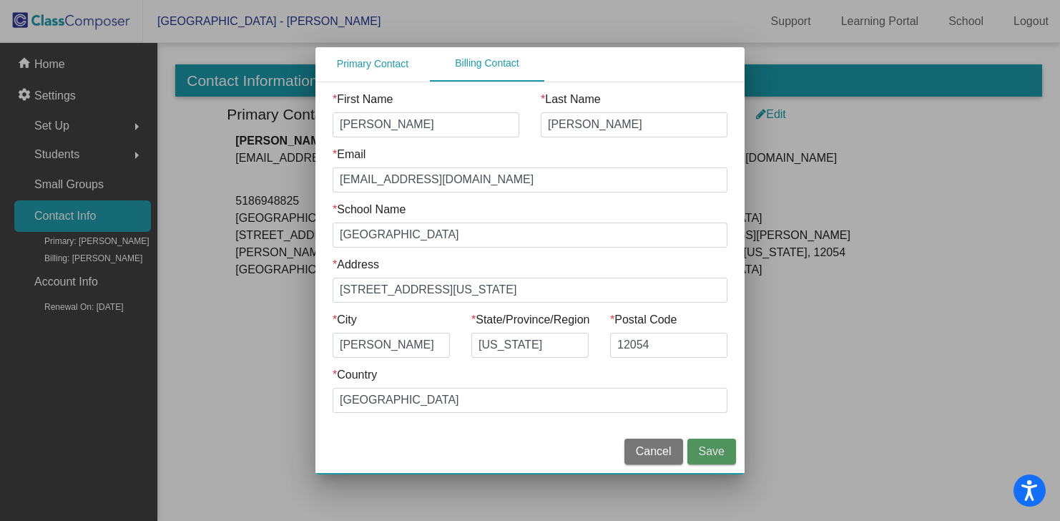
click at [721, 448] on span "Save" at bounding box center [712, 451] width 26 height 12
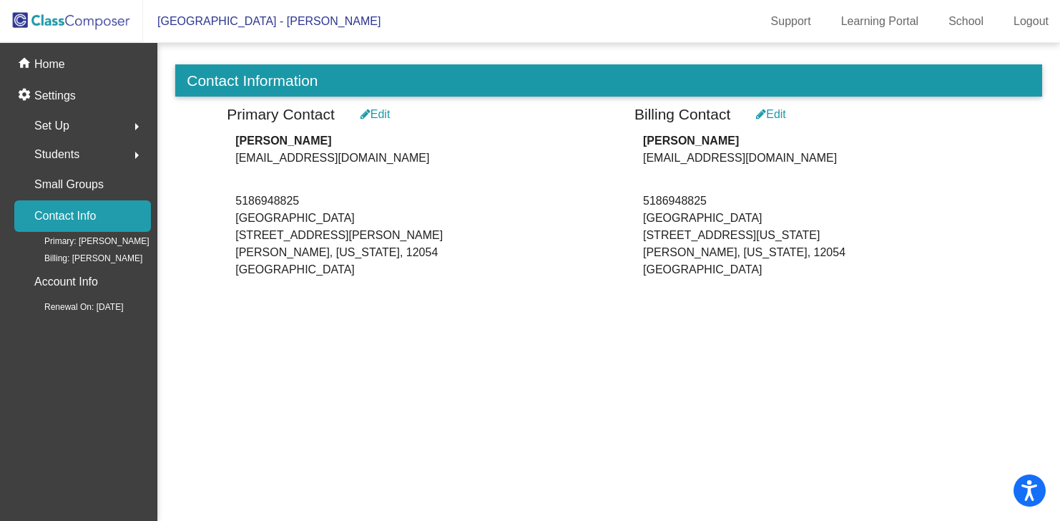
click at [780, 112] on div "Edit" at bounding box center [771, 114] width 30 height 17
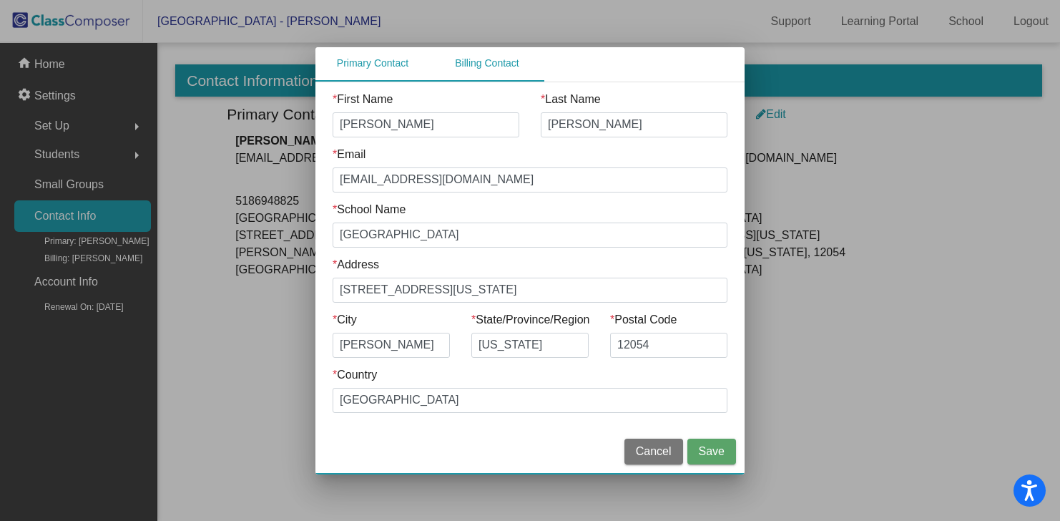
click at [396, 65] on div "Primary Contact" at bounding box center [373, 63] width 72 height 15
click at [652, 458] on button "Cancel" at bounding box center [653, 451] width 59 height 26
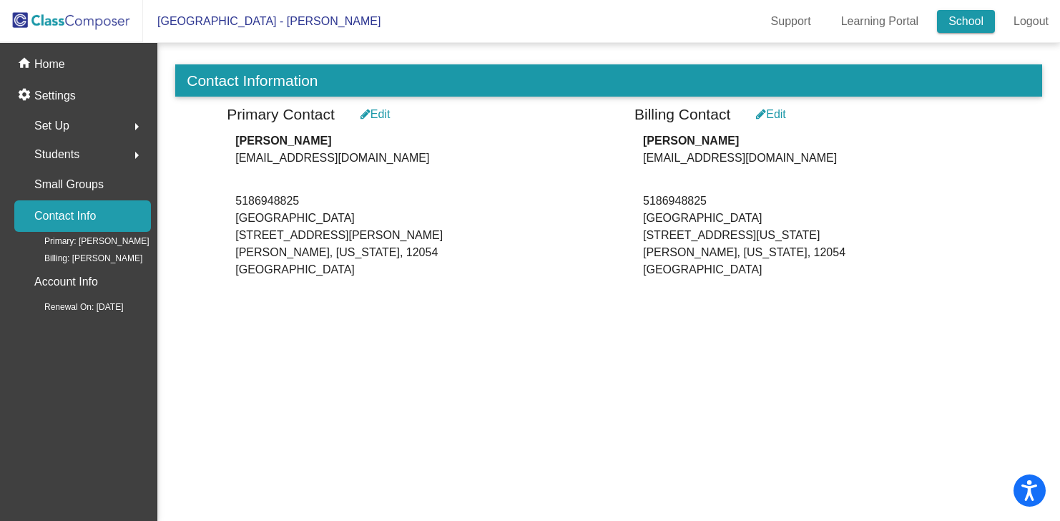
click at [957, 16] on link "School" at bounding box center [966, 21] width 58 height 23
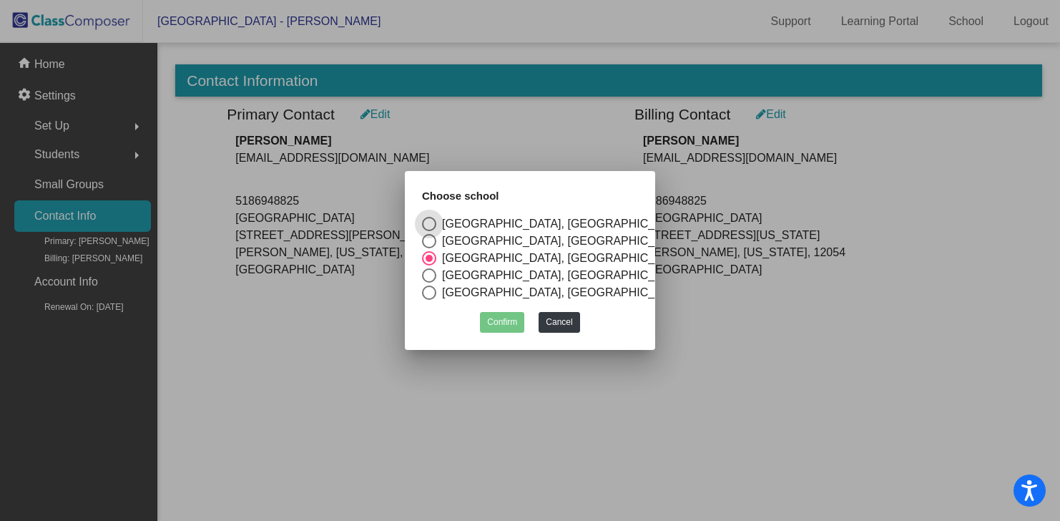
click at [447, 267] on div "[GEOGRAPHIC_DATA], [GEOGRAPHIC_DATA]" at bounding box center [561, 275] width 250 height 17
click at [429, 283] on input "[GEOGRAPHIC_DATA], [GEOGRAPHIC_DATA]" at bounding box center [428, 283] width 1 height 1
radio input "true"
click at [517, 320] on button "Confirm" at bounding box center [502, 322] width 44 height 21
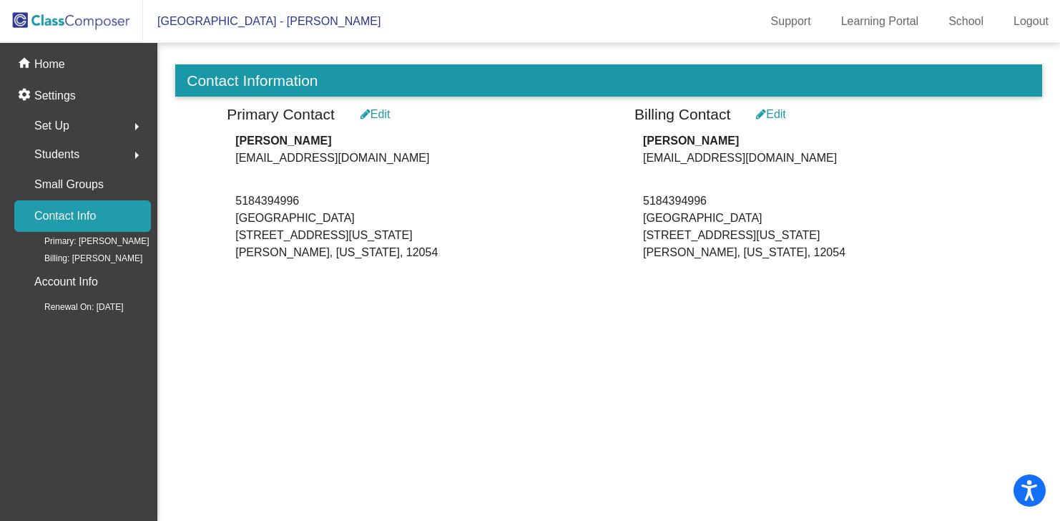
click at [777, 117] on div "Edit" at bounding box center [771, 114] width 30 height 17
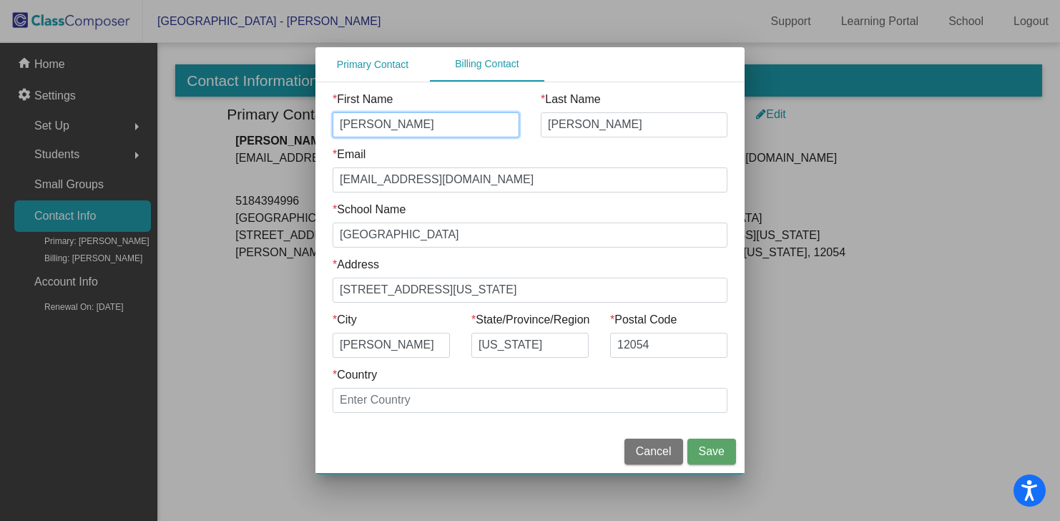
drag, startPoint x: 374, startPoint y: 123, endPoint x: 263, endPoint y: 123, distance: 111.6
click at [263, 123] on div "Primary Contact Billing Contact * First Name [PERSON_NAME] * Last Name [PERSON_…" at bounding box center [530, 260] width 1060 height 521
type input "[PERSON_NAME]"
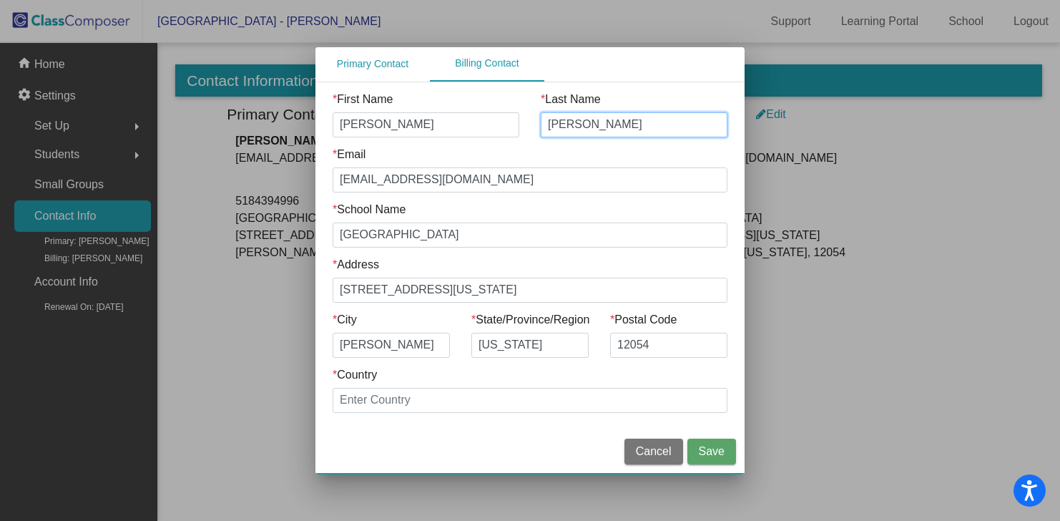
type input "[PERSON_NAME]"
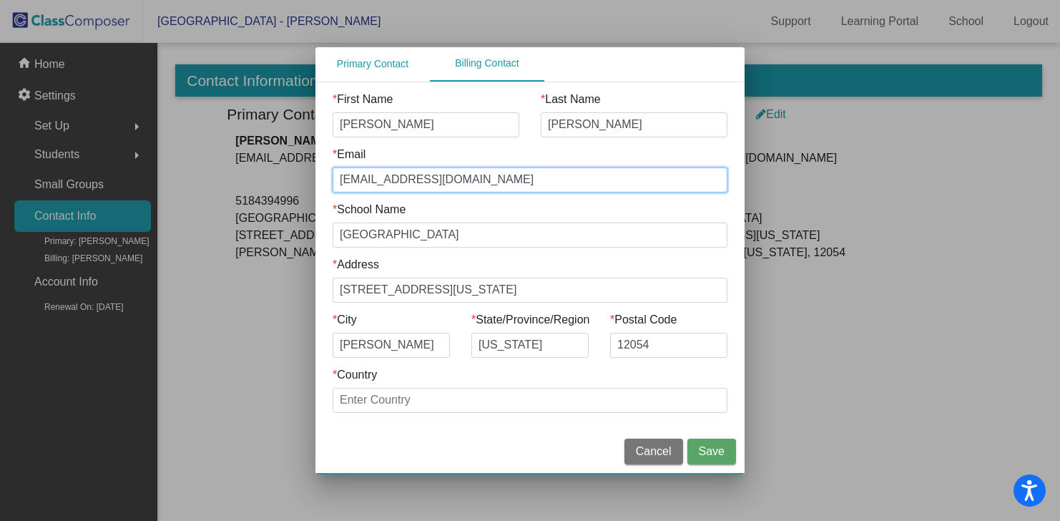
click at [370, 173] on input "[EMAIL_ADDRESS][DOMAIN_NAME]" at bounding box center [530, 179] width 395 height 25
type input "[EMAIL_ADDRESS][DOMAIN_NAME]"
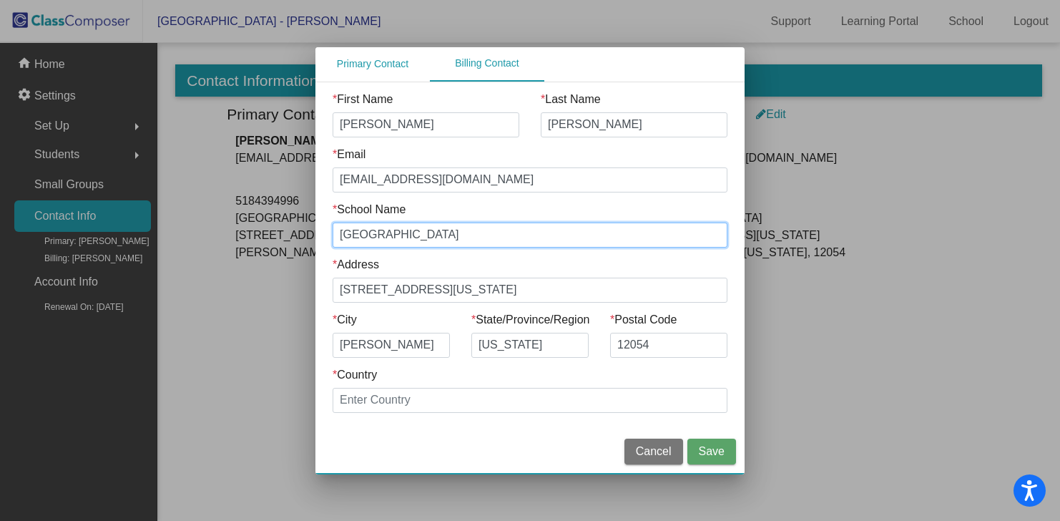
drag, startPoint x: 482, startPoint y: 238, endPoint x: 148, endPoint y: 237, distance: 334.0
click at [149, 238] on div "Primary Contact Billing Contact * First Name [PERSON_NAME] * Last Name [PERSON_…" at bounding box center [530, 260] width 1060 height 521
type input "[GEOGRAPHIC_DATA]"
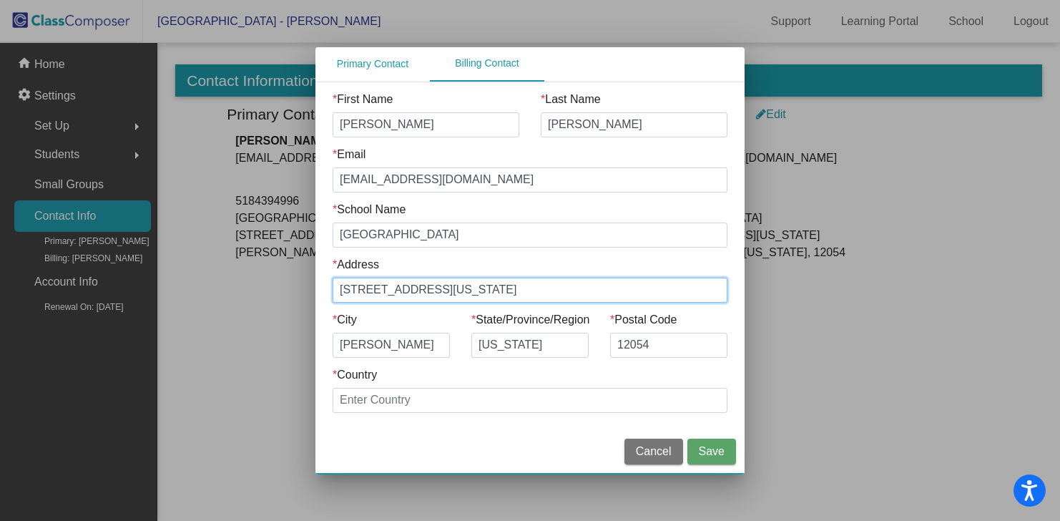
drag, startPoint x: 445, startPoint y: 281, endPoint x: 212, endPoint y: 280, distance: 232.5
click at [212, 281] on div "Primary Contact Billing Contact * First Name [PERSON_NAME] * Last Name [PERSON_…" at bounding box center [530, 260] width 1060 height 521
drag, startPoint x: 358, startPoint y: 289, endPoint x: 264, endPoint y: 289, distance: 94.4
click at [264, 289] on div "Primary Contact Billing Contact * First Name [PERSON_NAME] * Last Name [PERSON_…" at bounding box center [530, 260] width 1060 height 521
click at [440, 288] on input "[STREET_ADDRESS][US_STATE]" at bounding box center [530, 290] width 395 height 25
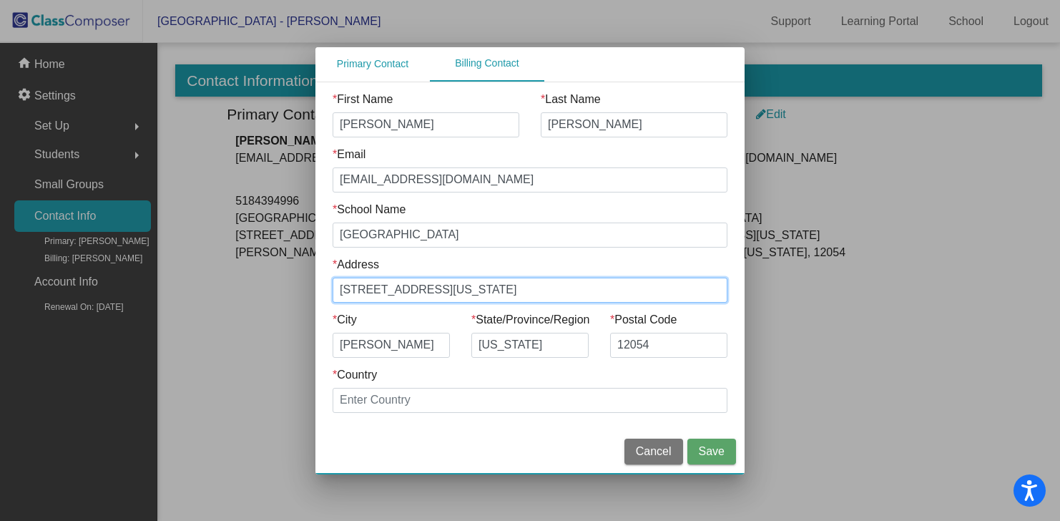
type input "[STREET_ADDRESS][US_STATE]"
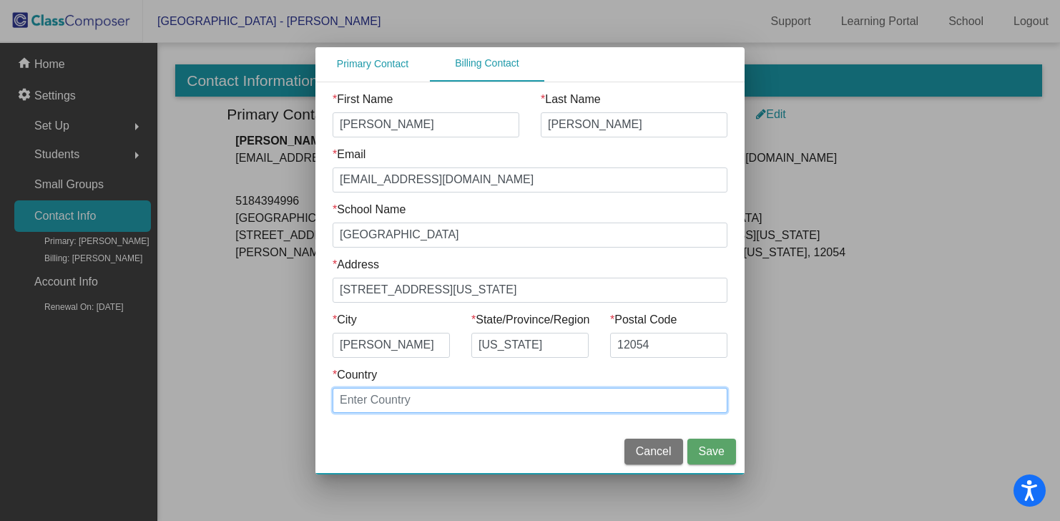
click at [483, 396] on input "* Country" at bounding box center [530, 400] width 395 height 25
type input "[GEOGRAPHIC_DATA]"
click at [701, 439] on button "Save" at bounding box center [711, 451] width 49 height 26
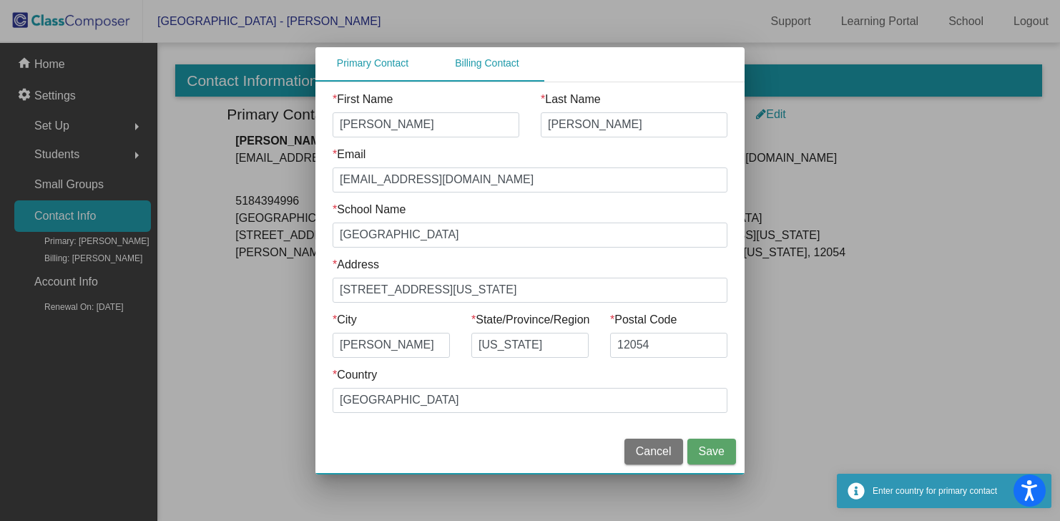
click at [366, 70] on div "Primary Contact" at bounding box center [373, 63] width 72 height 15
click at [467, 403] on input "* Country" at bounding box center [530, 400] width 395 height 25
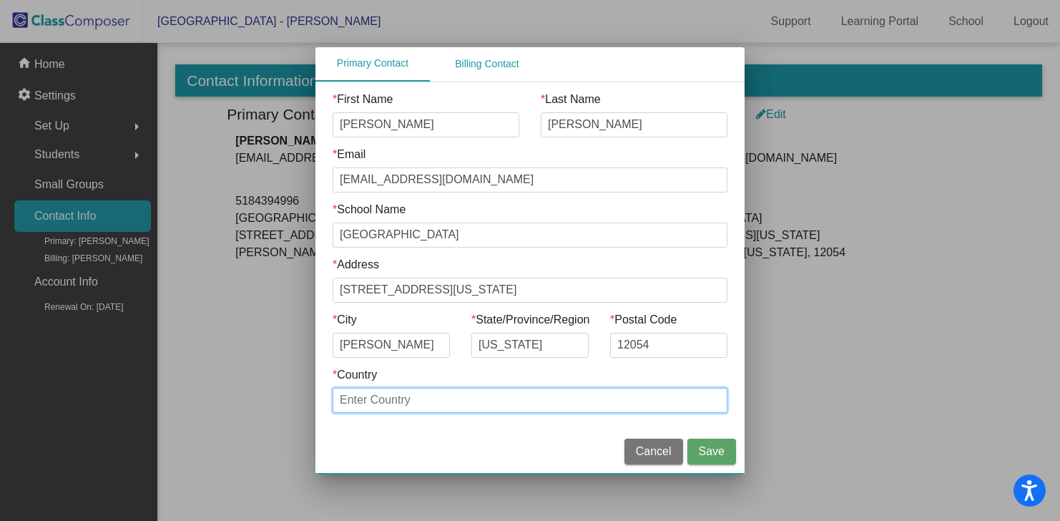
type input "[GEOGRAPHIC_DATA]"
click at [708, 446] on span "Save" at bounding box center [712, 451] width 26 height 12
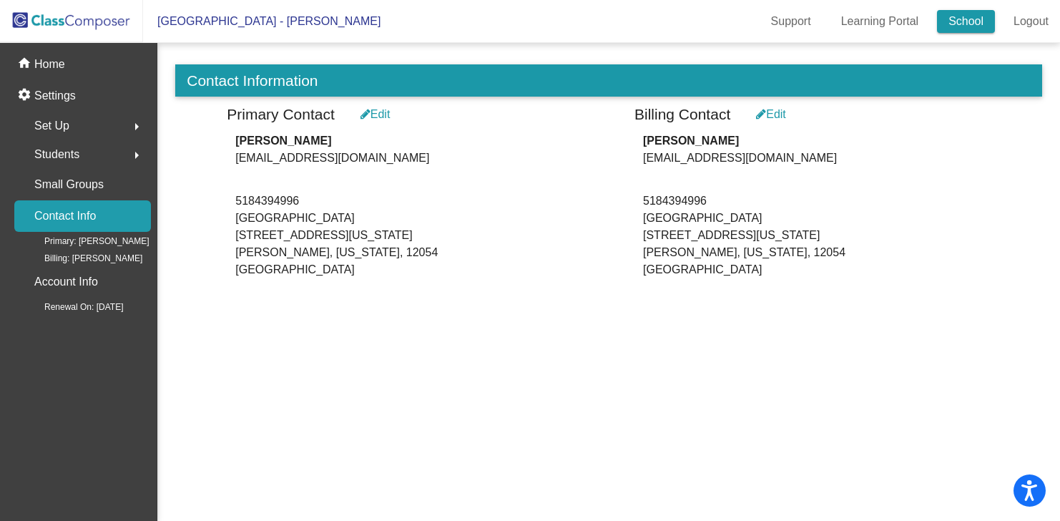
click at [949, 22] on link "School" at bounding box center [966, 21] width 58 height 23
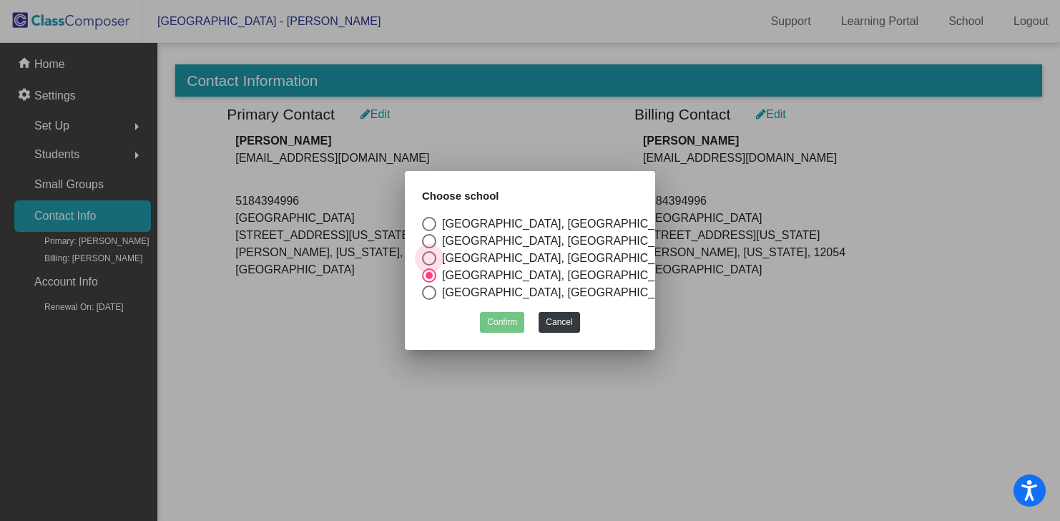
click at [461, 255] on div "[GEOGRAPHIC_DATA], [GEOGRAPHIC_DATA]" at bounding box center [561, 258] width 250 height 17
click at [429, 265] on input "[GEOGRAPHIC_DATA], [GEOGRAPHIC_DATA]" at bounding box center [428, 265] width 1 height 1
radio input "true"
click at [498, 315] on button "Confirm" at bounding box center [502, 322] width 44 height 21
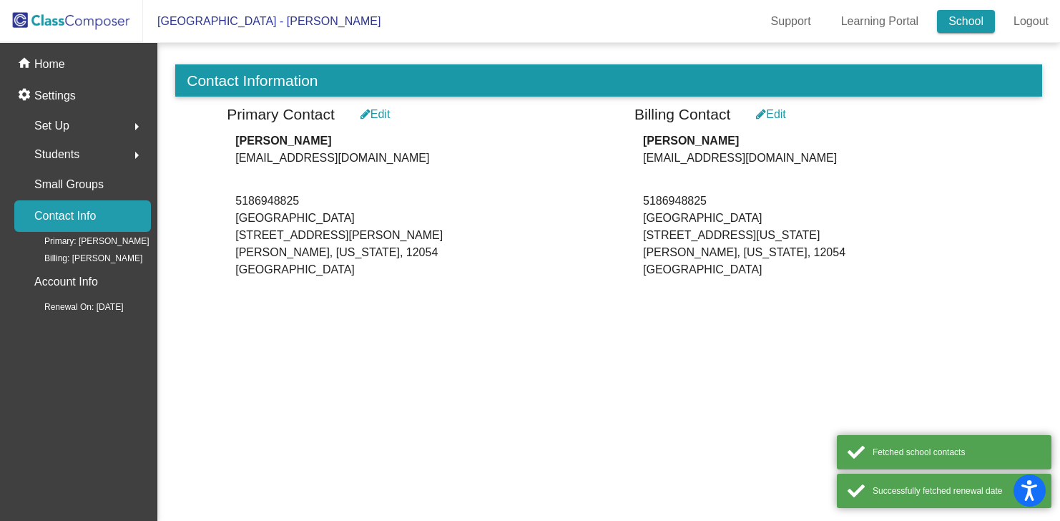
click at [951, 20] on link "School" at bounding box center [966, 21] width 58 height 23
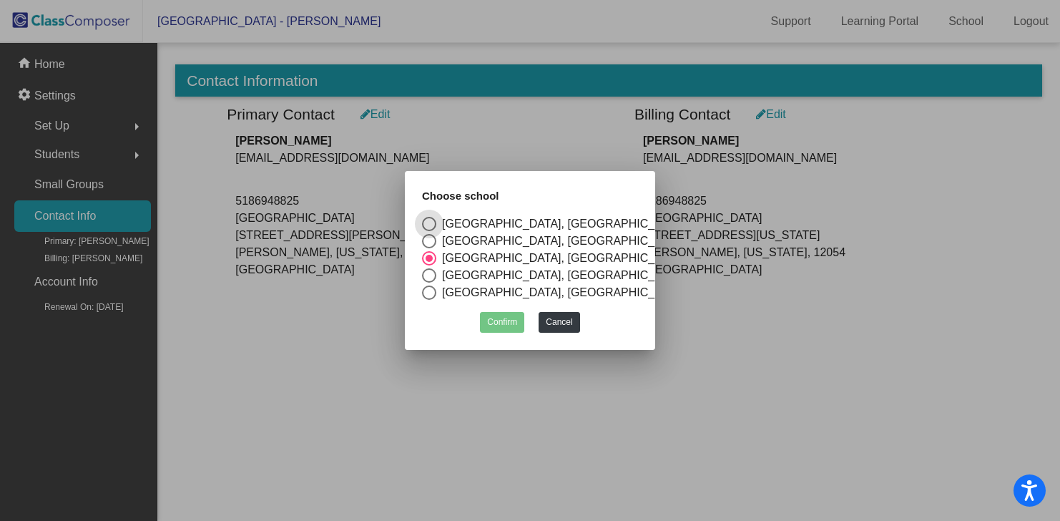
click at [471, 232] on div "[GEOGRAPHIC_DATA], [GEOGRAPHIC_DATA]" at bounding box center [561, 240] width 250 height 17
click at [429, 248] on input "[GEOGRAPHIC_DATA], [GEOGRAPHIC_DATA]" at bounding box center [428, 248] width 1 height 1
radio input "true"
click at [509, 305] on div "Confirm Cancel" at bounding box center [530, 319] width 216 height 28
click at [509, 318] on button "Confirm" at bounding box center [502, 322] width 44 height 21
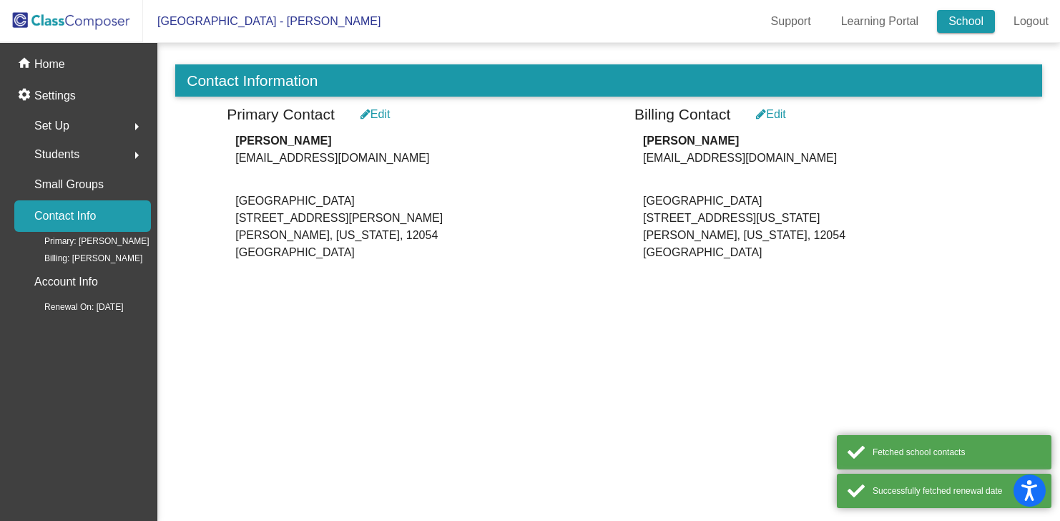
click at [954, 31] on link "School" at bounding box center [966, 21] width 58 height 23
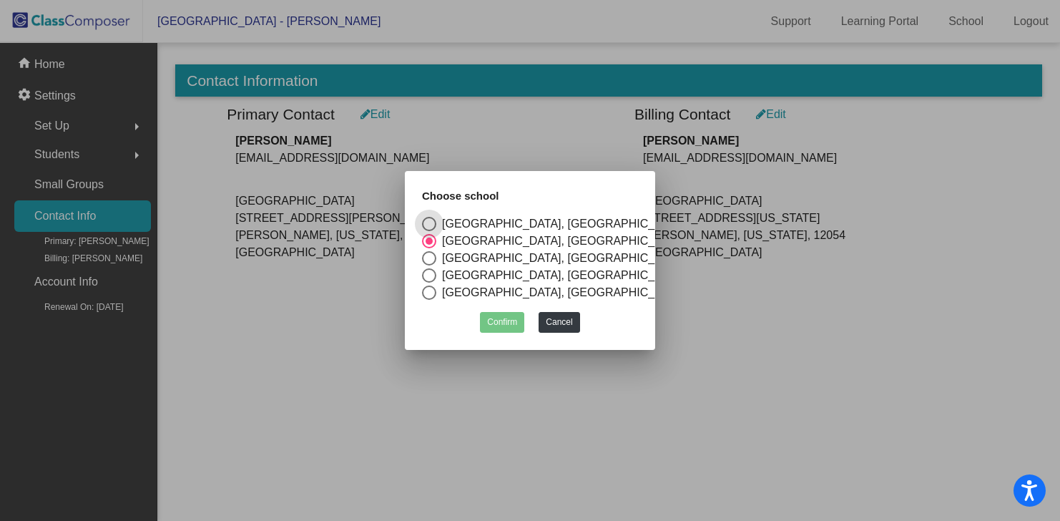
click at [471, 215] on div "[GEOGRAPHIC_DATA], [GEOGRAPHIC_DATA]" at bounding box center [561, 223] width 250 height 17
click at [429, 231] on input "[GEOGRAPHIC_DATA], [GEOGRAPHIC_DATA]" at bounding box center [428, 231] width 1 height 1
radio input "true"
click at [501, 325] on button "Confirm" at bounding box center [502, 322] width 44 height 21
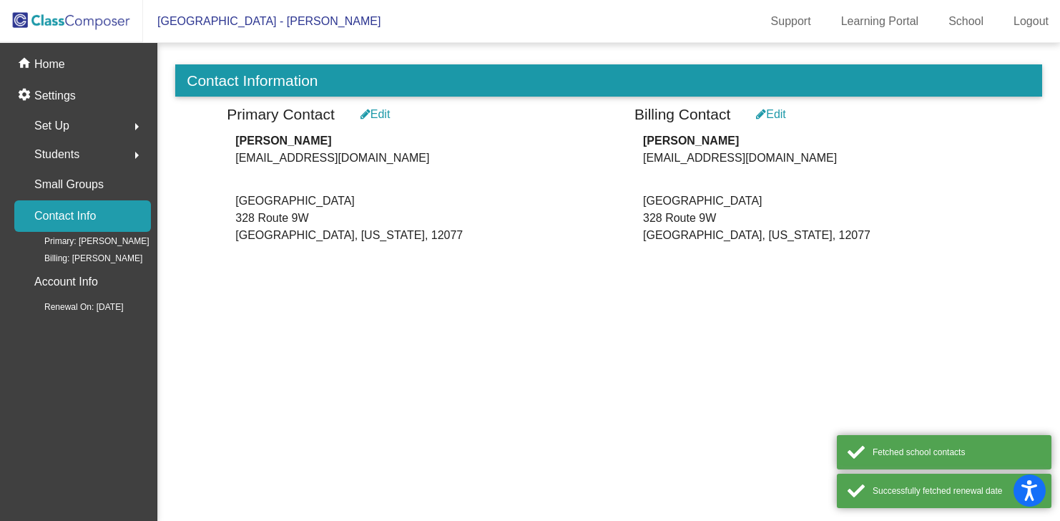
click at [378, 124] on div "Primary Contact Edit" at bounding box center [405, 116] width 356 height 22
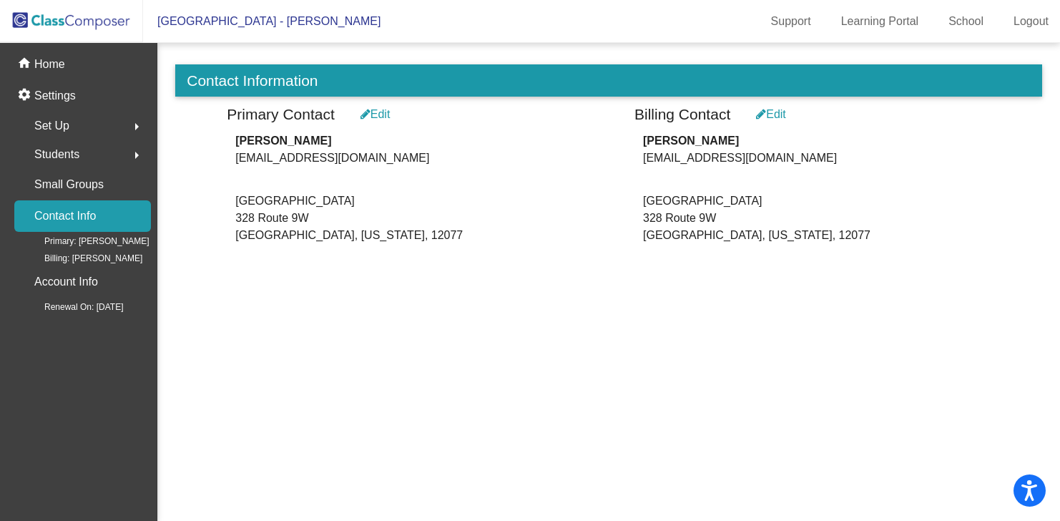
click at [385, 113] on div "Edit" at bounding box center [376, 114] width 30 height 17
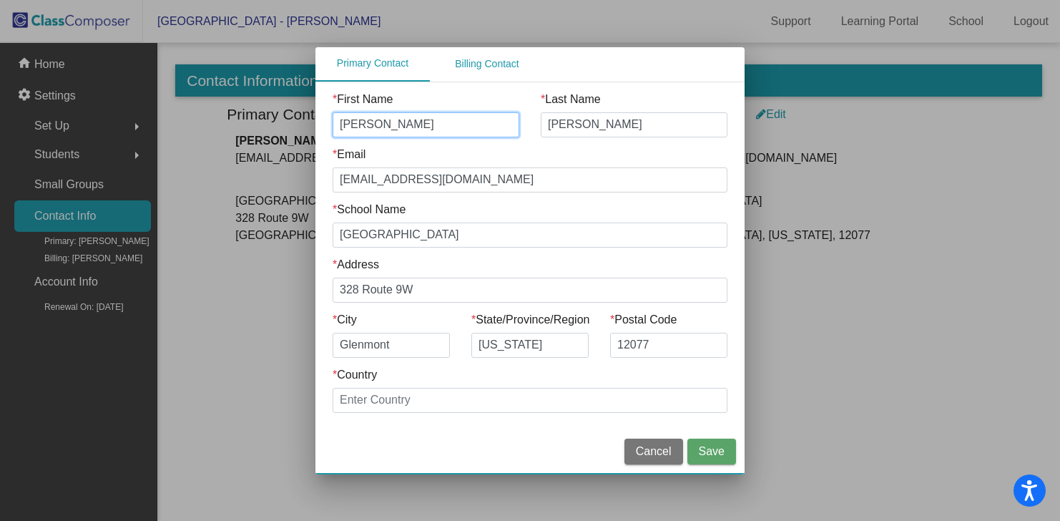
drag, startPoint x: 378, startPoint y: 129, endPoint x: 270, endPoint y: 129, distance: 108.0
click at [270, 129] on div "Primary Contact Billing Contact * First Name [PERSON_NAME] * Last Name [PERSON_…" at bounding box center [530, 260] width 1060 height 521
type input "[PERSON_NAME]"
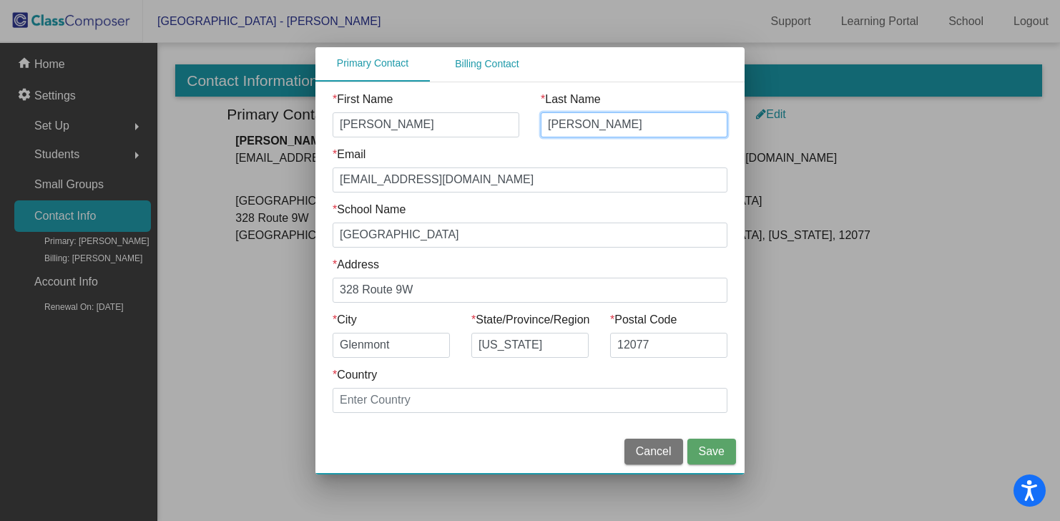
type input "[PERSON_NAME]"
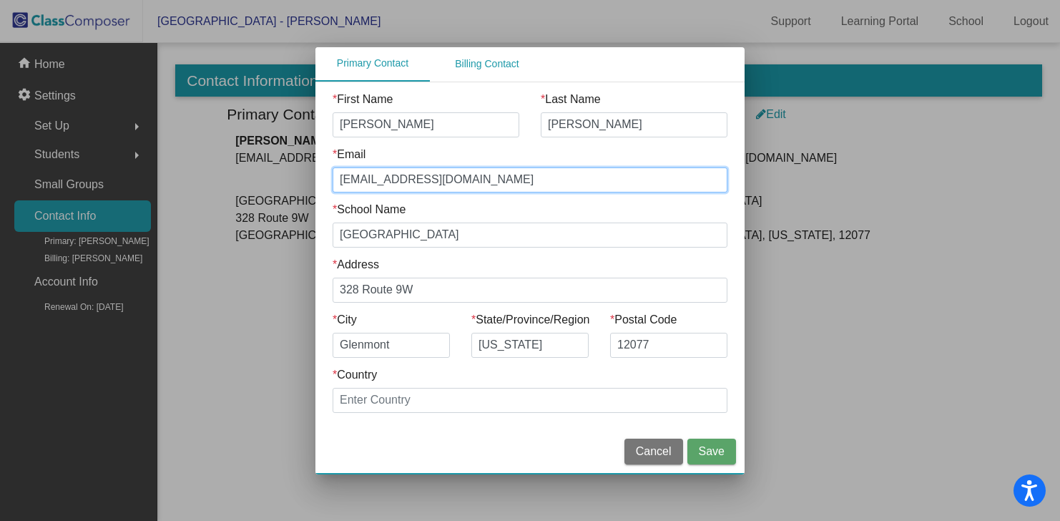
drag, startPoint x: 388, startPoint y: 182, endPoint x: 230, endPoint y: 182, distance: 157.4
click at [230, 182] on div "Primary Contact Billing Contact * First Name [PERSON_NAME] * Last Name [PERSON_…" at bounding box center [530, 260] width 1060 height 521
type input "[EMAIL_ADDRESS][DOMAIN_NAME]"
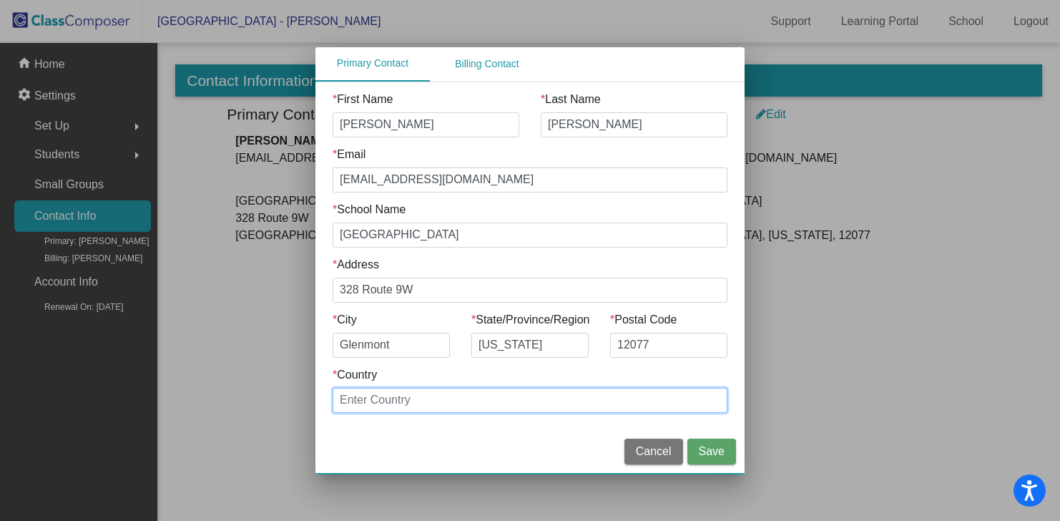
click at [450, 401] on input "* Country" at bounding box center [530, 400] width 395 height 25
type input "[GEOGRAPHIC_DATA]"
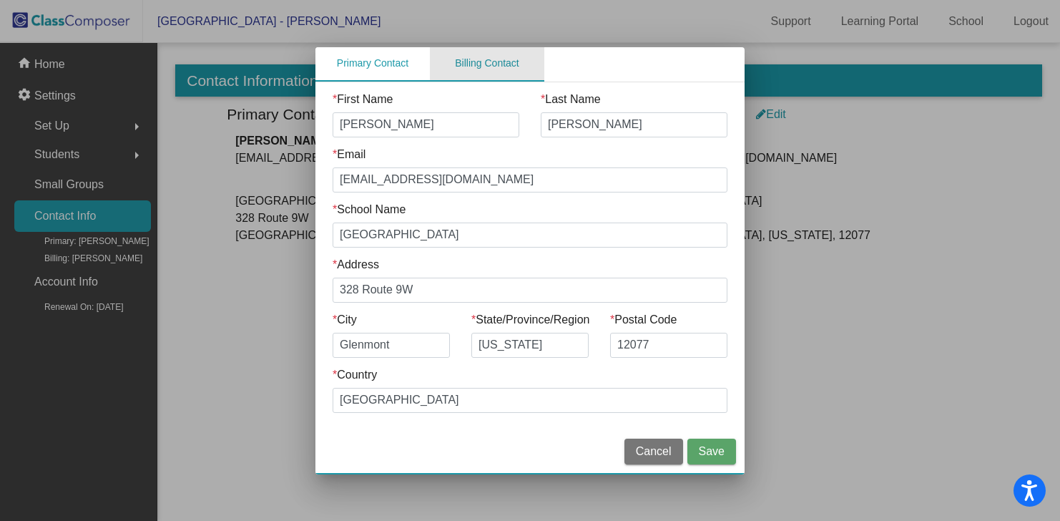
click at [494, 68] on div "Billing Contact" at bounding box center [487, 63] width 64 height 15
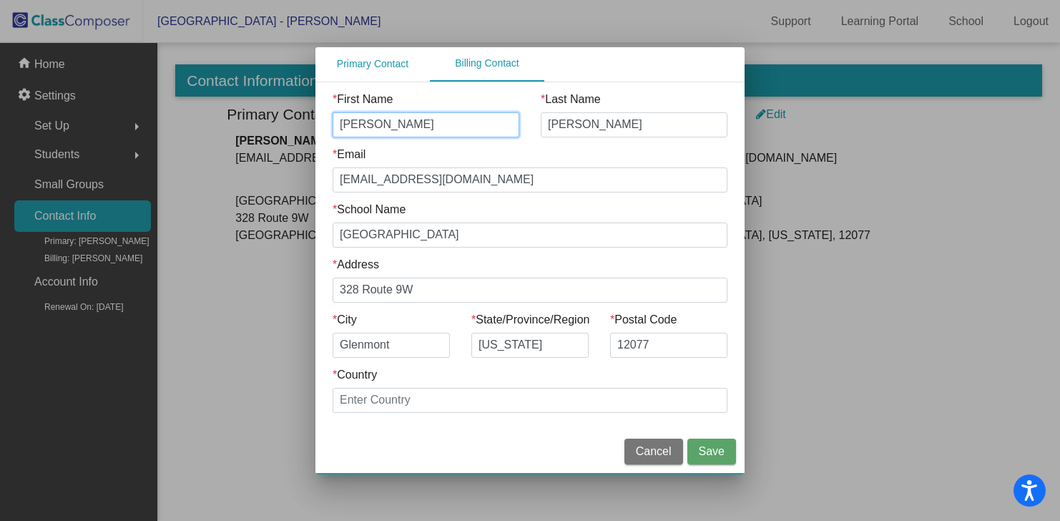
drag, startPoint x: 426, startPoint y: 126, endPoint x: 355, endPoint y: 127, distance: 70.8
click at [355, 127] on input "[PERSON_NAME]" at bounding box center [426, 124] width 187 height 25
type input "[PERSON_NAME]"
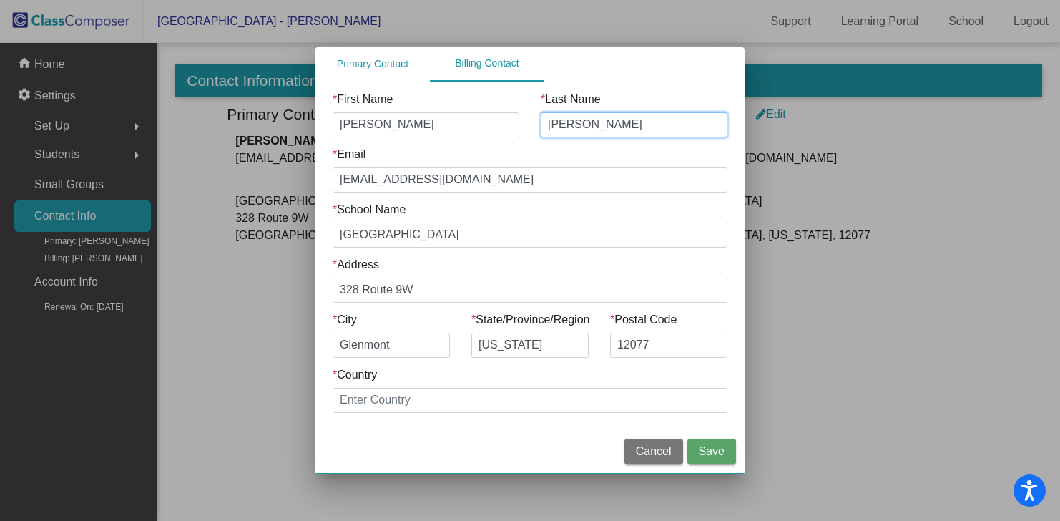
type input "[PERSON_NAME]"
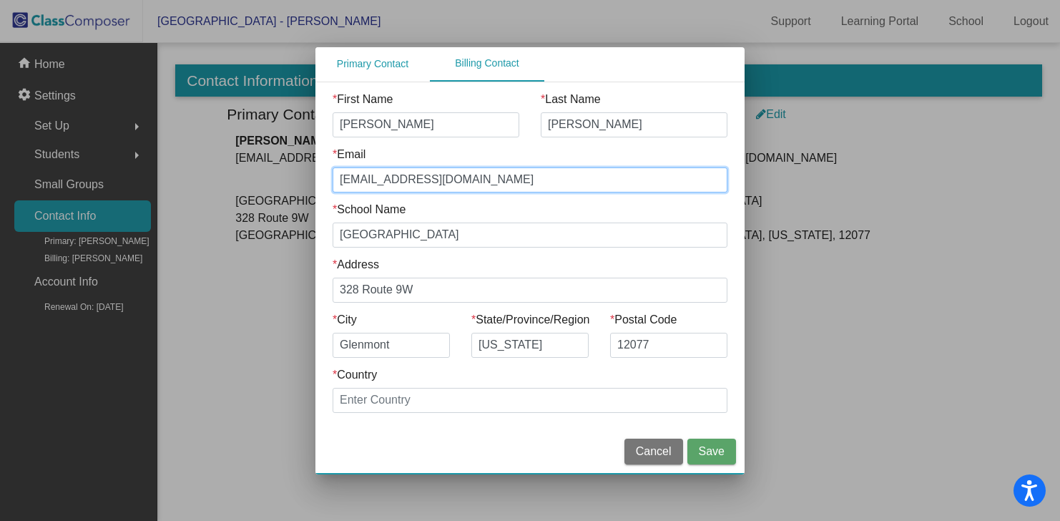
click at [387, 169] on input "[EMAIL_ADDRESS][DOMAIN_NAME]" at bounding box center [530, 179] width 395 height 25
click at [391, 184] on input "[EMAIL_ADDRESS][DOMAIN_NAME]" at bounding box center [530, 179] width 395 height 25
type input "[EMAIL_ADDRESS][DOMAIN_NAME]"
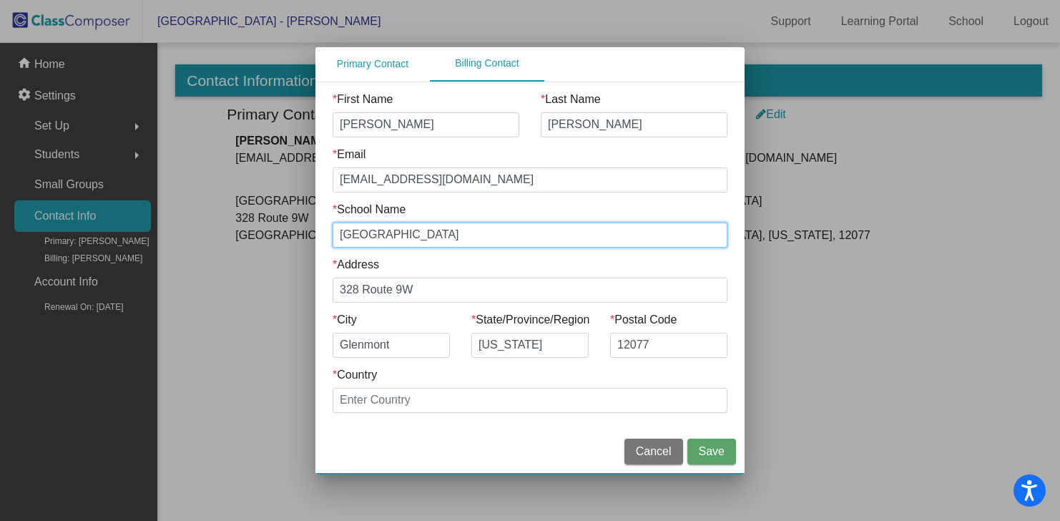
drag, startPoint x: 499, startPoint y: 237, endPoint x: 229, endPoint y: 237, distance: 270.4
click at [229, 237] on div "Primary Contact Billing Contact * First Name [PERSON_NAME] * Last Name [PERSON_…" at bounding box center [530, 260] width 1060 height 521
type input "[GEOGRAPHIC_DATA]"
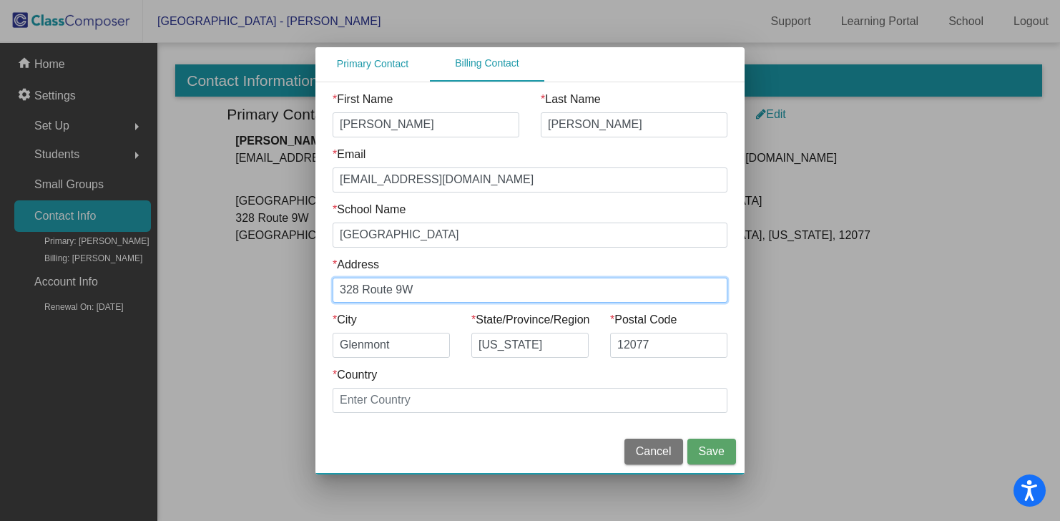
drag, startPoint x: 353, startPoint y: 290, endPoint x: 152, endPoint y: 290, distance: 201.0
click at [155, 290] on div "Primary Contact Billing Contact * First Name [PERSON_NAME] * Last Name [PERSON_…" at bounding box center [530, 260] width 1060 height 521
type input "[STREET_ADDRESS][US_STATE]"
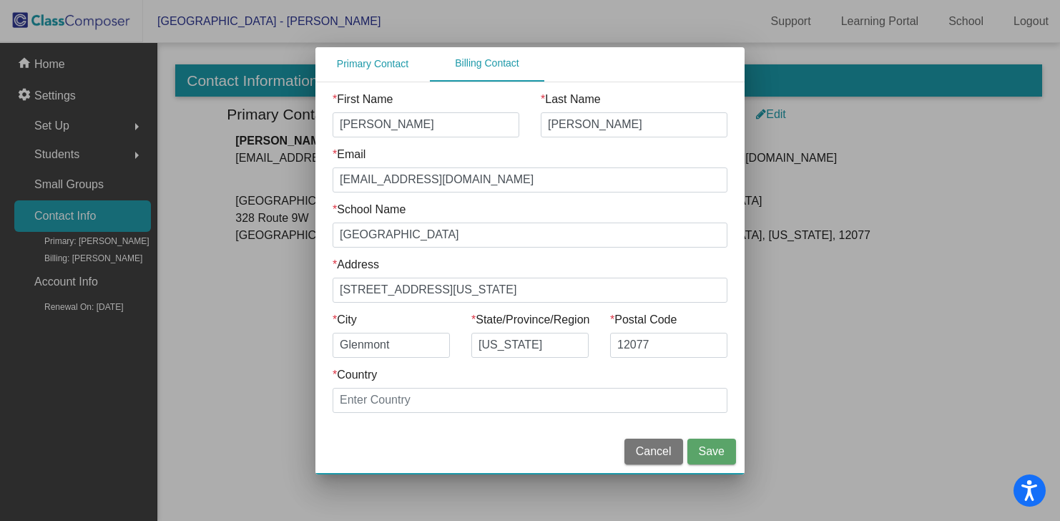
type input "[GEOGRAPHIC_DATA]"
drag, startPoint x: 402, startPoint y: 346, endPoint x: 252, endPoint y: 345, distance: 150.2
click at [252, 345] on div "Primary Contact Billing Contact * First Name [PERSON_NAME] * Last Name [PERSON_…" at bounding box center [530, 260] width 1060 height 521
type input "[PERSON_NAME]"
type input "12054"
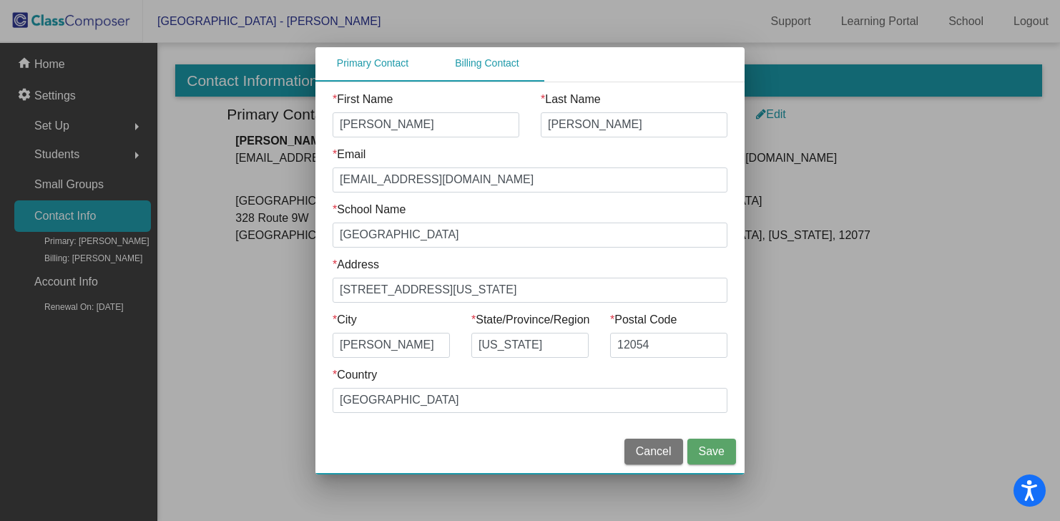
click at [377, 62] on div "Primary Contact" at bounding box center [373, 63] width 72 height 15
click at [708, 449] on span "Save" at bounding box center [712, 451] width 26 height 12
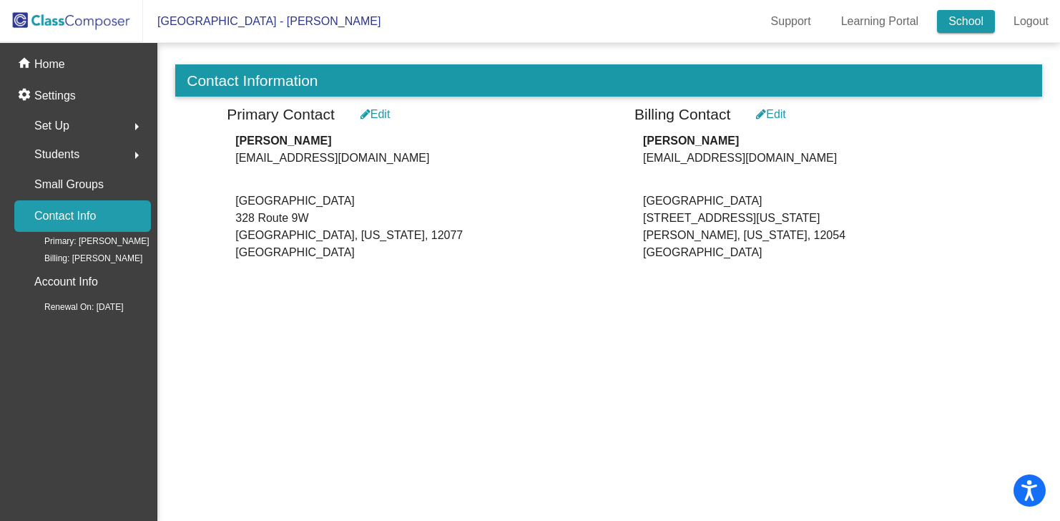
click at [959, 26] on link "School" at bounding box center [966, 21] width 58 height 23
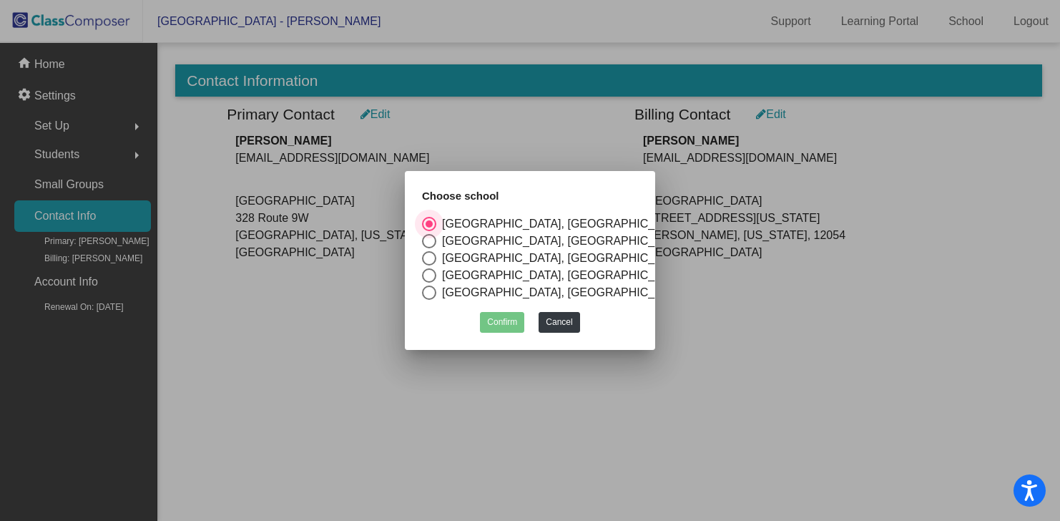
click at [448, 288] on div "[GEOGRAPHIC_DATA], [GEOGRAPHIC_DATA]" at bounding box center [561, 292] width 250 height 17
click at [429, 300] on input "[GEOGRAPHIC_DATA], [GEOGRAPHIC_DATA]" at bounding box center [428, 300] width 1 height 1
radio input "true"
click at [502, 313] on button "Confirm" at bounding box center [502, 322] width 44 height 21
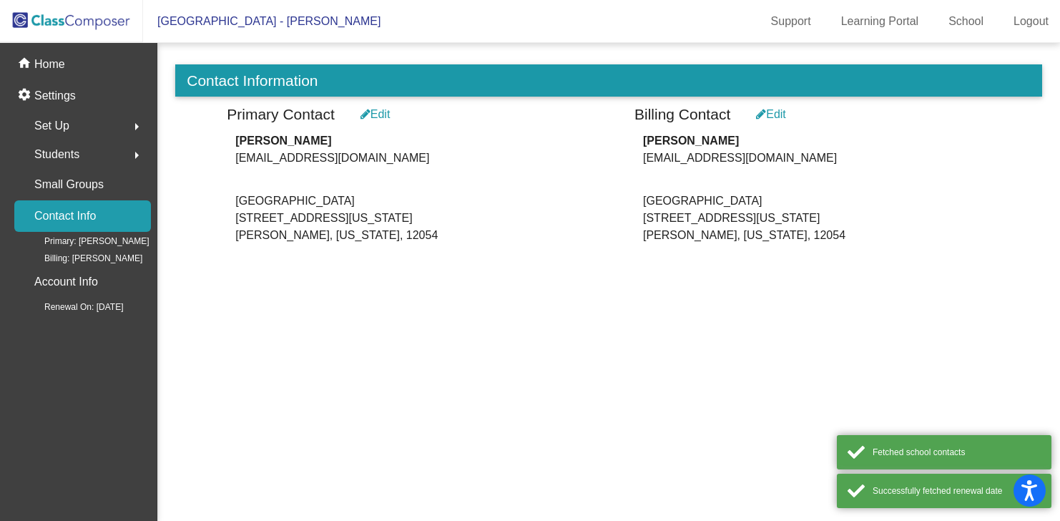
click at [391, 112] on div "Edit" at bounding box center [376, 114] width 30 height 17
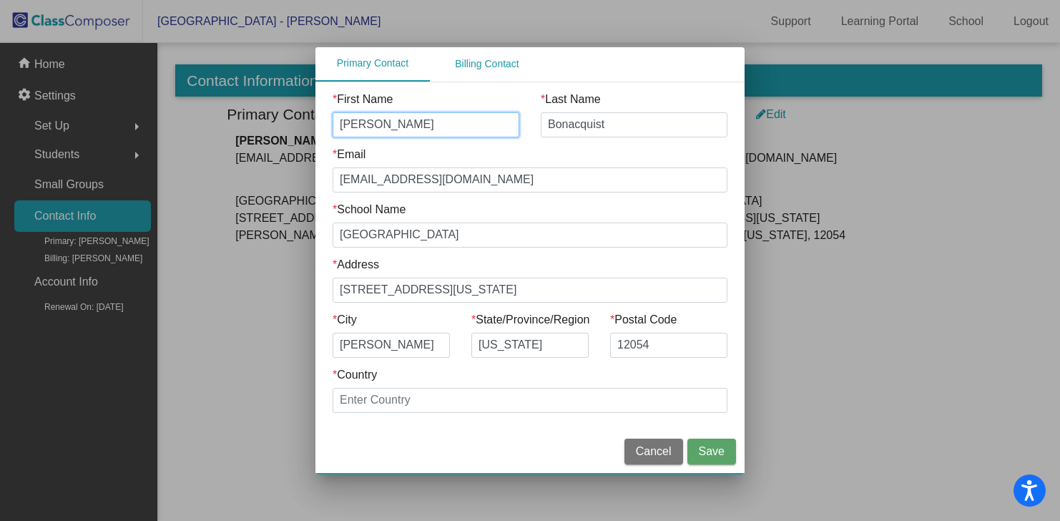
drag, startPoint x: 380, startPoint y: 122, endPoint x: 237, endPoint y: 122, distance: 142.3
click at [242, 122] on div "Primary Contact Billing Contact * First Name [PERSON_NAME] * Last Name [PERSON_…" at bounding box center [530, 260] width 1060 height 521
type input "[PERSON_NAME]"
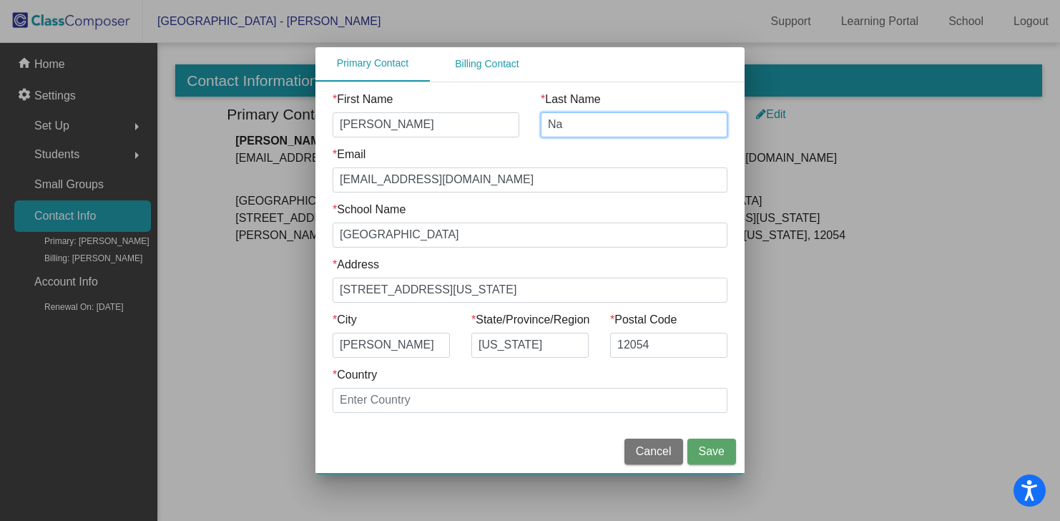
type input "N"
type input "[PERSON_NAME]"
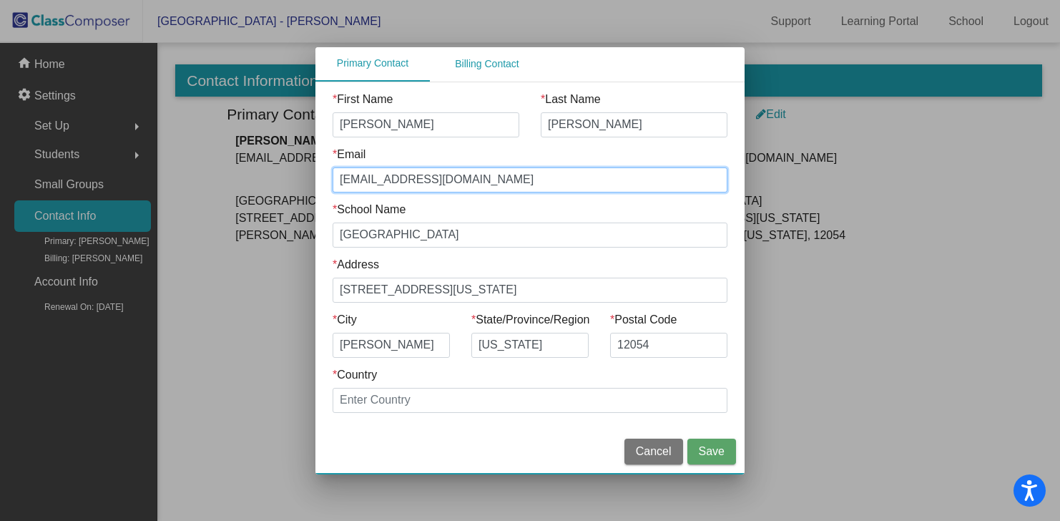
click at [398, 176] on input "[EMAIL_ADDRESS][DOMAIN_NAME]" at bounding box center [530, 179] width 395 height 25
drag, startPoint x: 403, startPoint y: 177, endPoint x: 112, endPoint y: 170, distance: 291.2
click at [112, 170] on div "Primary Contact Billing Contact * First Name [PERSON_NAME] * Last Name [PERSON_…" at bounding box center [530, 260] width 1060 height 521
type input "[EMAIL_ADDRESS][DOMAIN_NAME]"
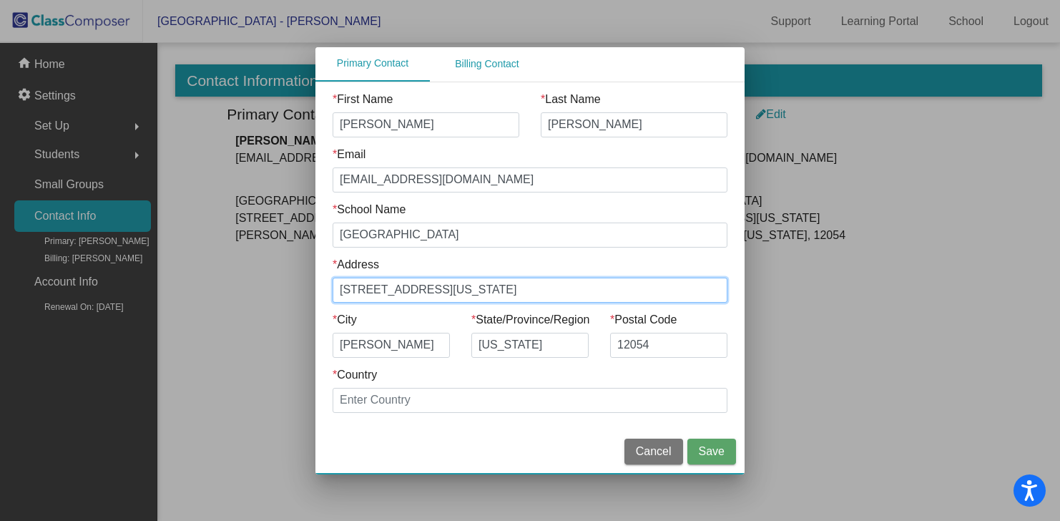
drag, startPoint x: 469, startPoint y: 290, endPoint x: 278, endPoint y: 290, distance: 191.0
click at [278, 290] on div "Primary Contact Billing Contact * First Name [PERSON_NAME] * Last Name [PERSON_…" at bounding box center [530, 260] width 1060 height 521
paste input "25 Union"
type input "[STREET_ADDRESS]"
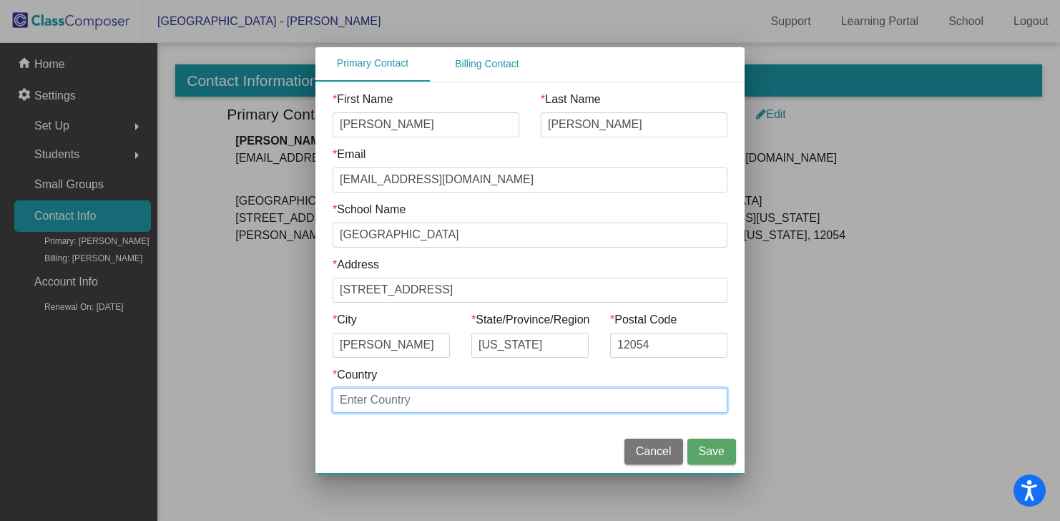
click at [454, 406] on input "* Country" at bounding box center [530, 400] width 395 height 25
type input "[GEOGRAPHIC_DATA]"
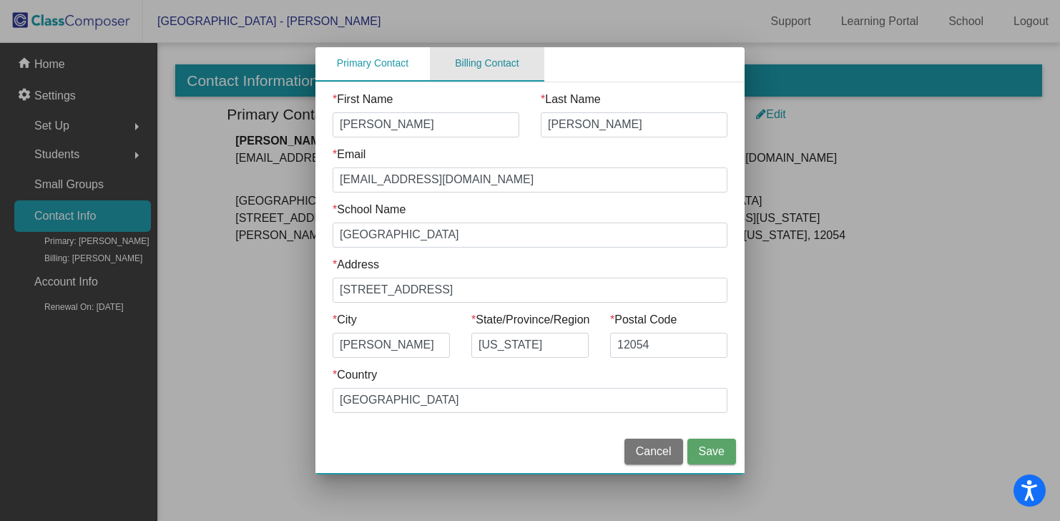
click at [489, 63] on div "Billing Contact" at bounding box center [487, 63] width 64 height 15
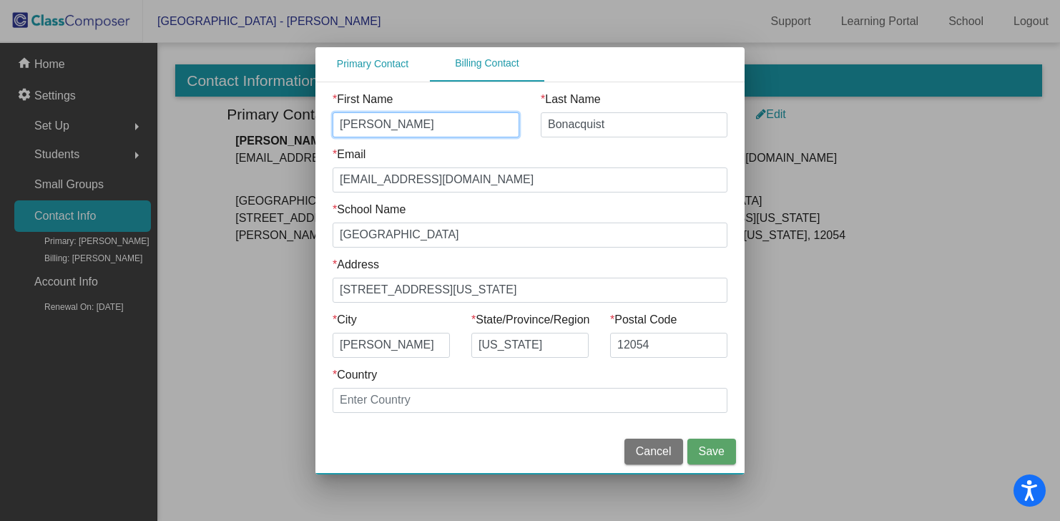
drag, startPoint x: 401, startPoint y: 127, endPoint x: 248, endPoint y: 126, distance: 153.1
click at [248, 126] on div "Primary Contact Billing Contact * First Name [PERSON_NAME] * Last Name [PERSON_…" at bounding box center [530, 260] width 1060 height 521
type input "[PERSON_NAME]"
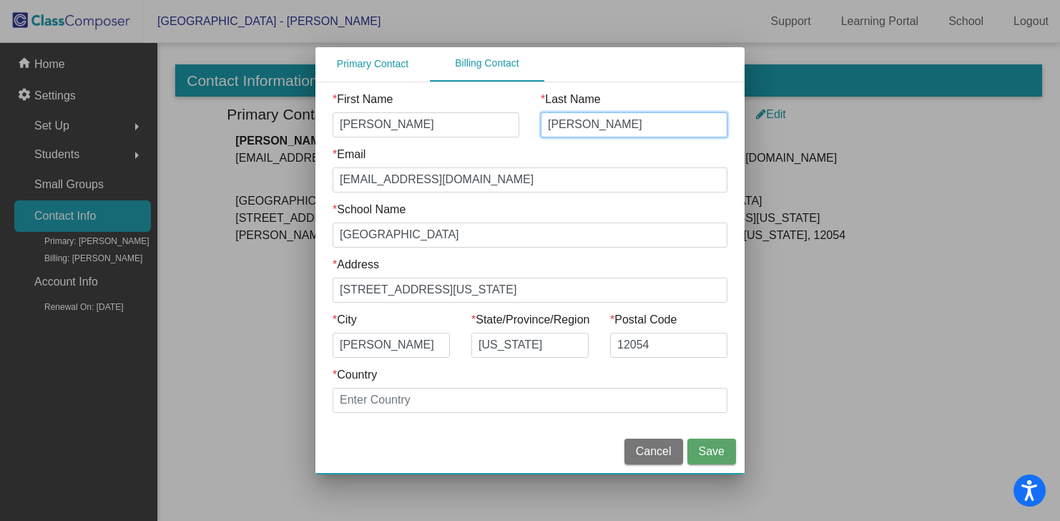
type input "[PERSON_NAME]"
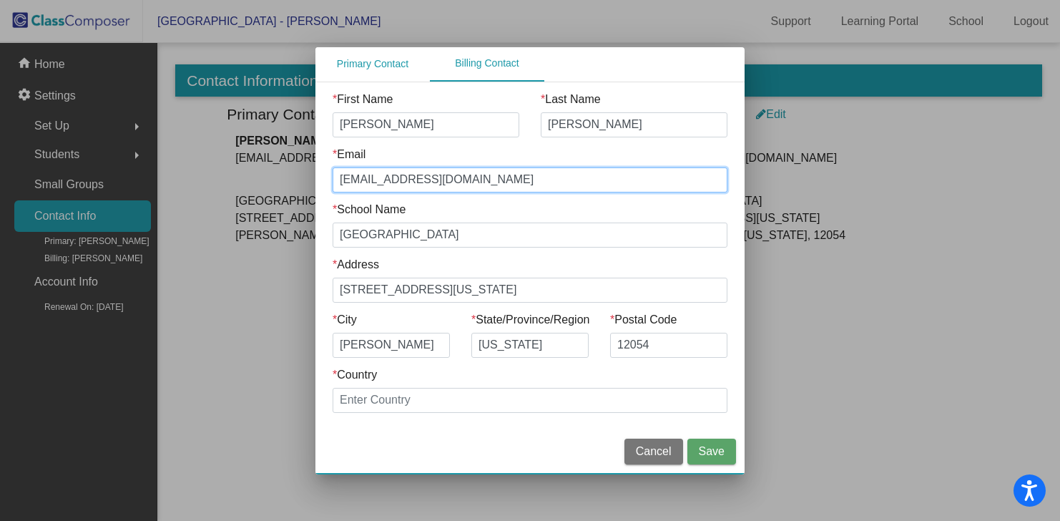
drag, startPoint x: 403, startPoint y: 177, endPoint x: 226, endPoint y: 177, distance: 177.4
click at [226, 177] on div "Primary Contact Billing Contact * First Name [PERSON_NAME] * Last Name [PERSON_…" at bounding box center [530, 260] width 1060 height 521
type input "[EMAIL_ADDRESS][DOMAIN_NAME]"
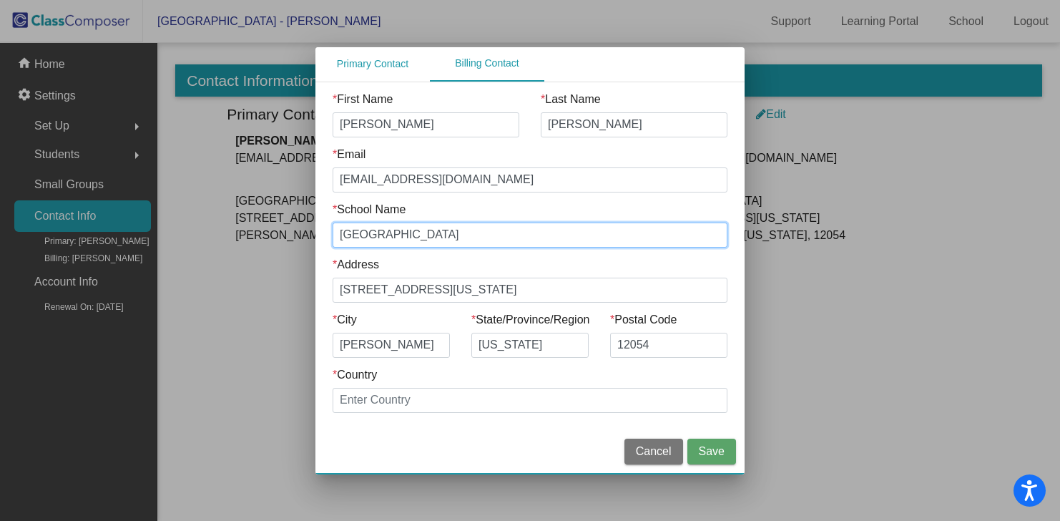
drag, startPoint x: 516, startPoint y: 237, endPoint x: 26, endPoint y: 222, distance: 490.2
click at [26, 222] on div "Primary Contact Billing Contact * First Name [PERSON_NAME] * Last Name [PERSON_…" at bounding box center [530, 260] width 1060 height 521
type input "[GEOGRAPHIC_DATA]"
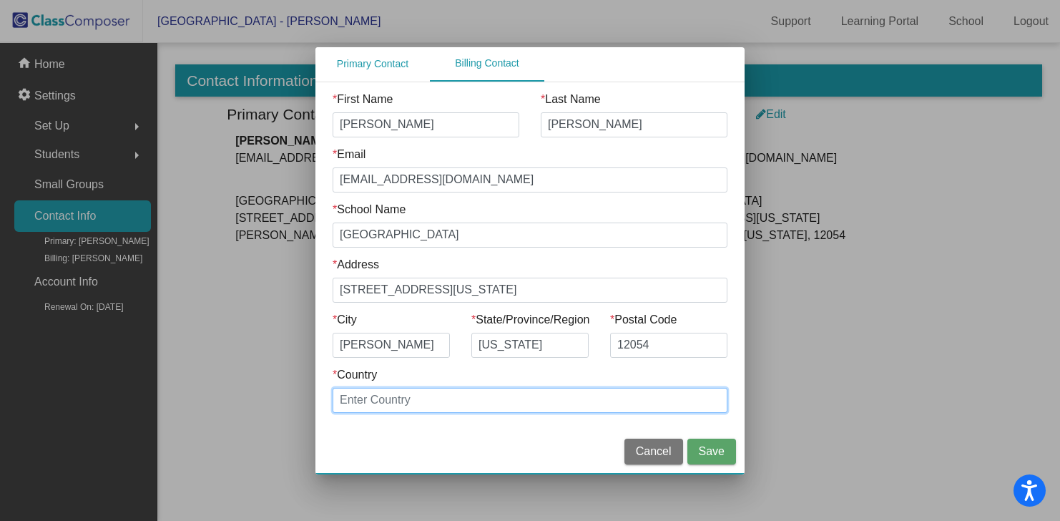
click at [445, 396] on input "* Country" at bounding box center [530, 400] width 395 height 25
type input "[GEOGRAPHIC_DATA]"
click at [704, 450] on span "Save" at bounding box center [712, 451] width 26 height 12
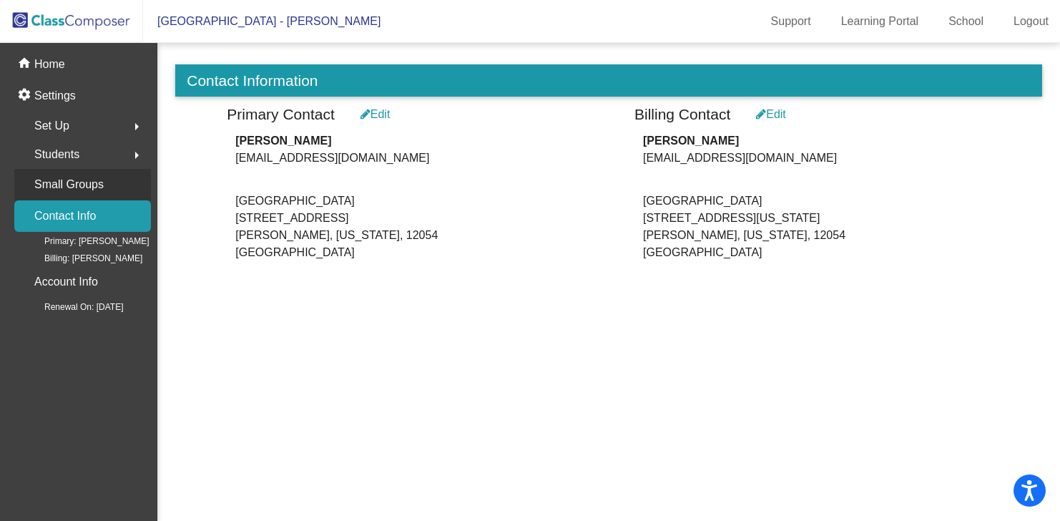
click at [114, 182] on div "Small Groups" at bounding box center [82, 184] width 137 height 31
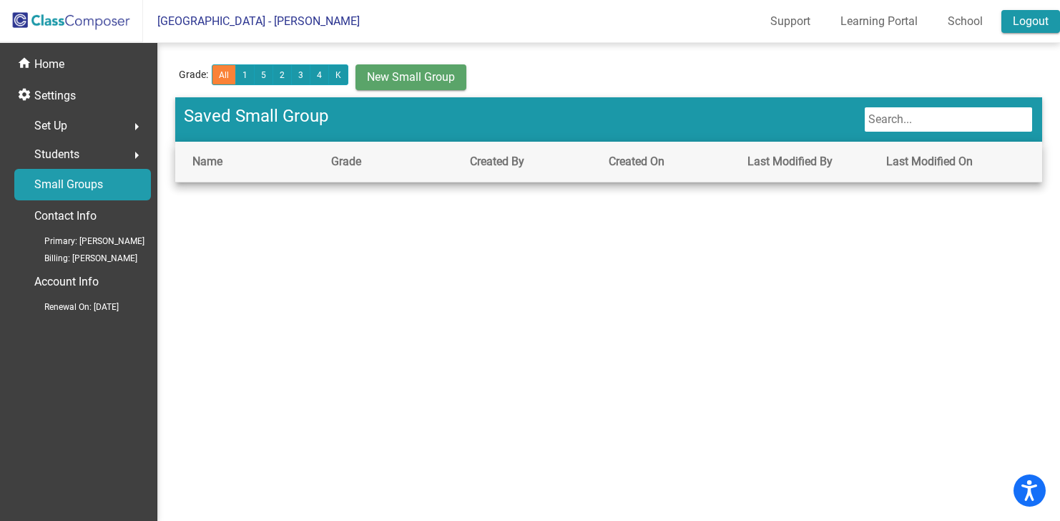
click at [1025, 24] on link "Logout" at bounding box center [1030, 21] width 59 height 23
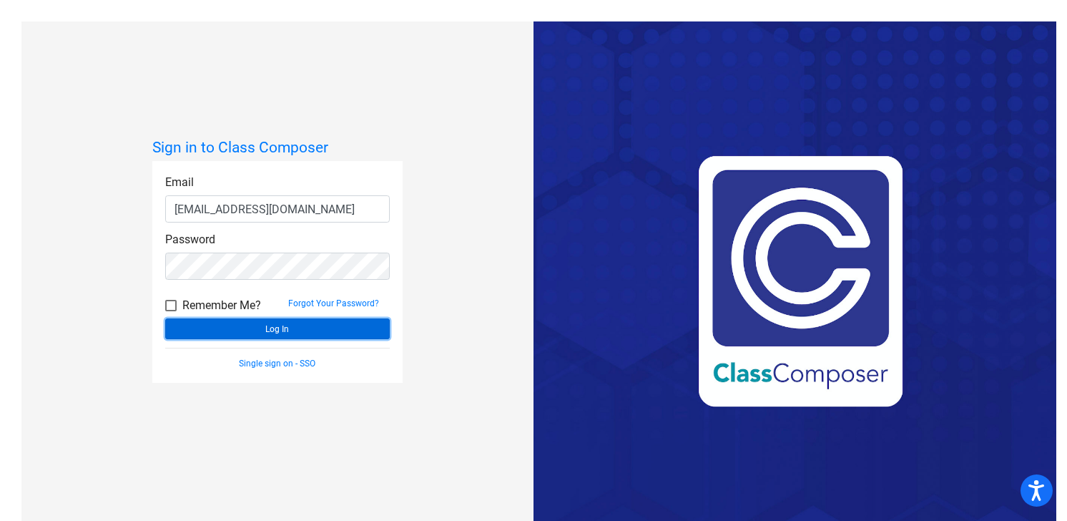
click at [230, 329] on button "Log In" at bounding box center [277, 328] width 225 height 21
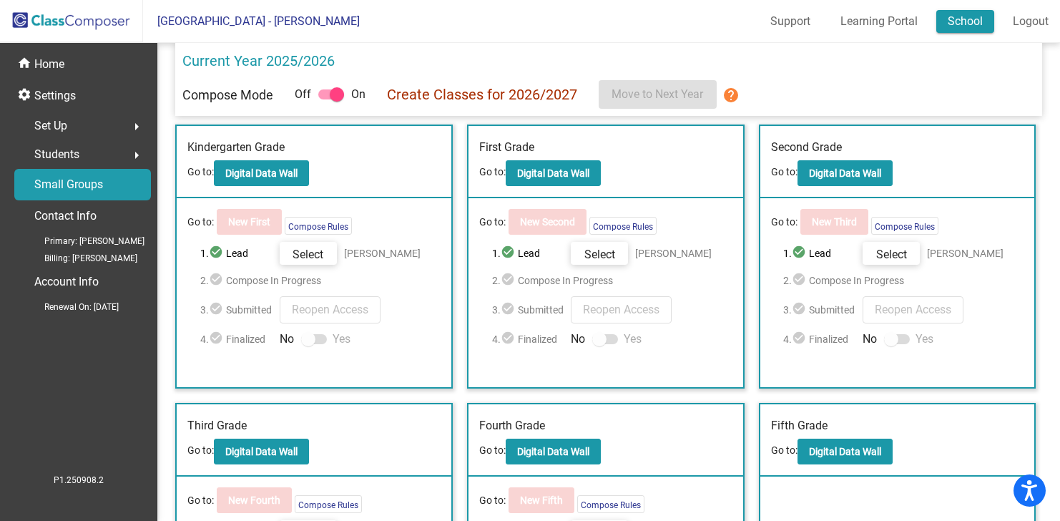
click at [959, 19] on link "School" at bounding box center [965, 21] width 58 height 23
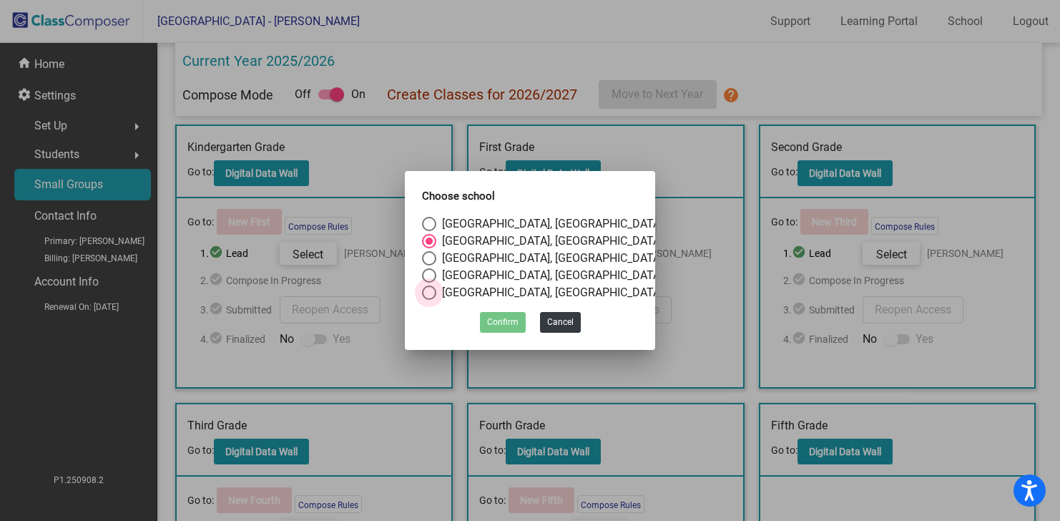
click at [451, 285] on div "[GEOGRAPHIC_DATA], [GEOGRAPHIC_DATA]" at bounding box center [549, 292] width 227 height 17
click at [429, 300] on input "[GEOGRAPHIC_DATA], [GEOGRAPHIC_DATA]" at bounding box center [428, 300] width 1 height 1
radio input "true"
click at [504, 315] on button "Confirm" at bounding box center [503, 322] width 46 height 21
checkbox input "false"
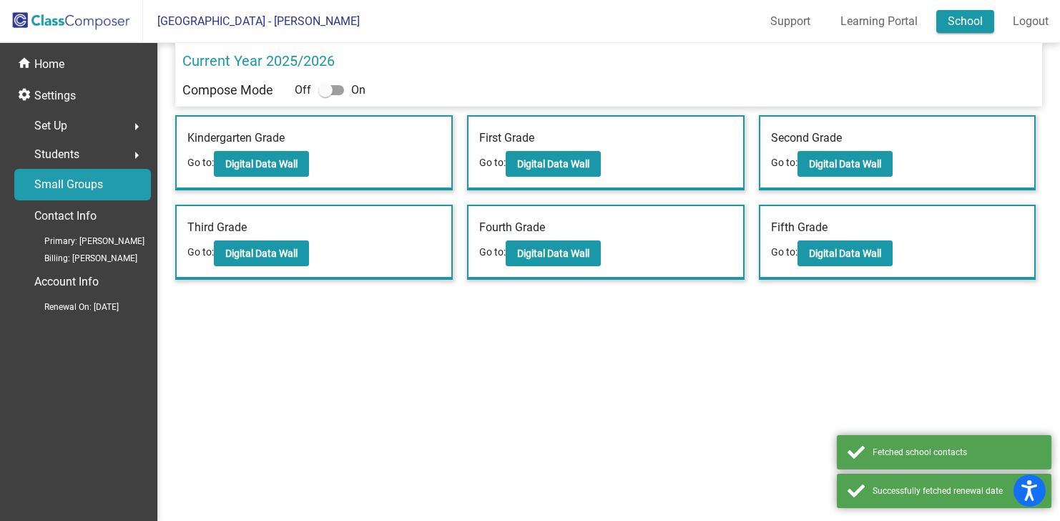
click at [976, 20] on link "School" at bounding box center [965, 21] width 58 height 23
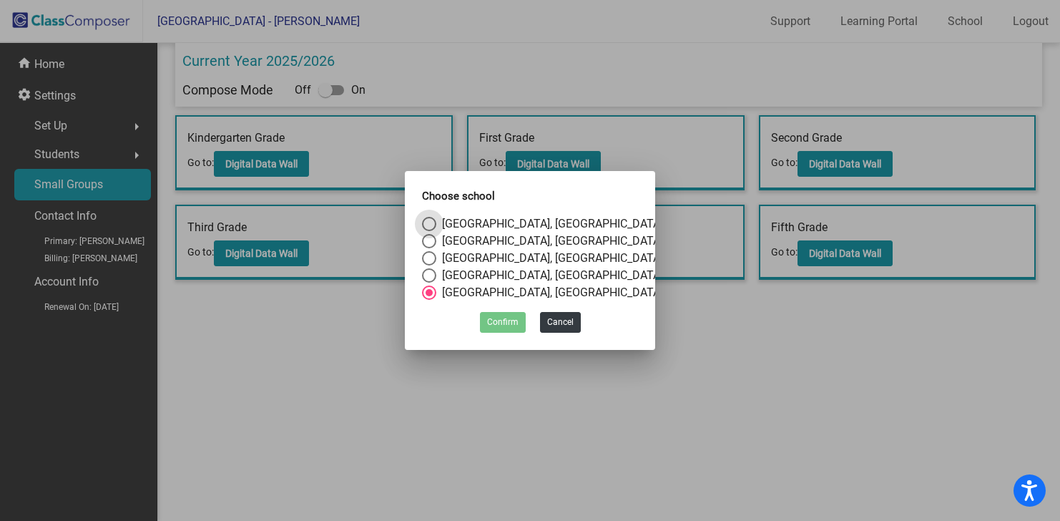
click at [469, 237] on div "[GEOGRAPHIC_DATA], [GEOGRAPHIC_DATA]" at bounding box center [549, 240] width 227 height 17
click at [429, 248] on input "[GEOGRAPHIC_DATA], [GEOGRAPHIC_DATA]" at bounding box center [428, 248] width 1 height 1
radio input "true"
click at [483, 216] on div "[GEOGRAPHIC_DATA], [GEOGRAPHIC_DATA]" at bounding box center [549, 223] width 227 height 17
click at [429, 231] on input "[GEOGRAPHIC_DATA], [GEOGRAPHIC_DATA]" at bounding box center [428, 231] width 1 height 1
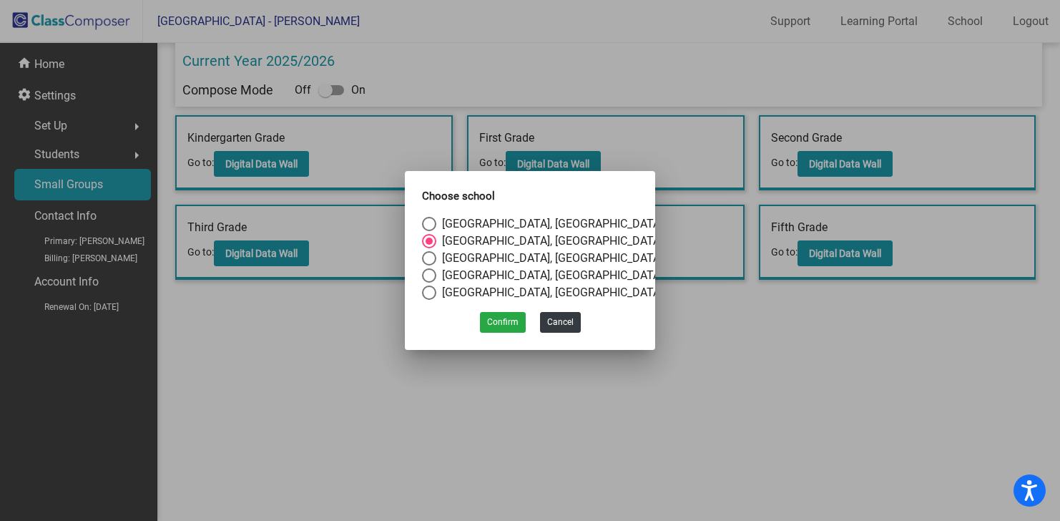
radio input "true"
click at [503, 319] on button "Confirm" at bounding box center [503, 322] width 46 height 21
